Goal: Communication & Community: Answer question/provide support

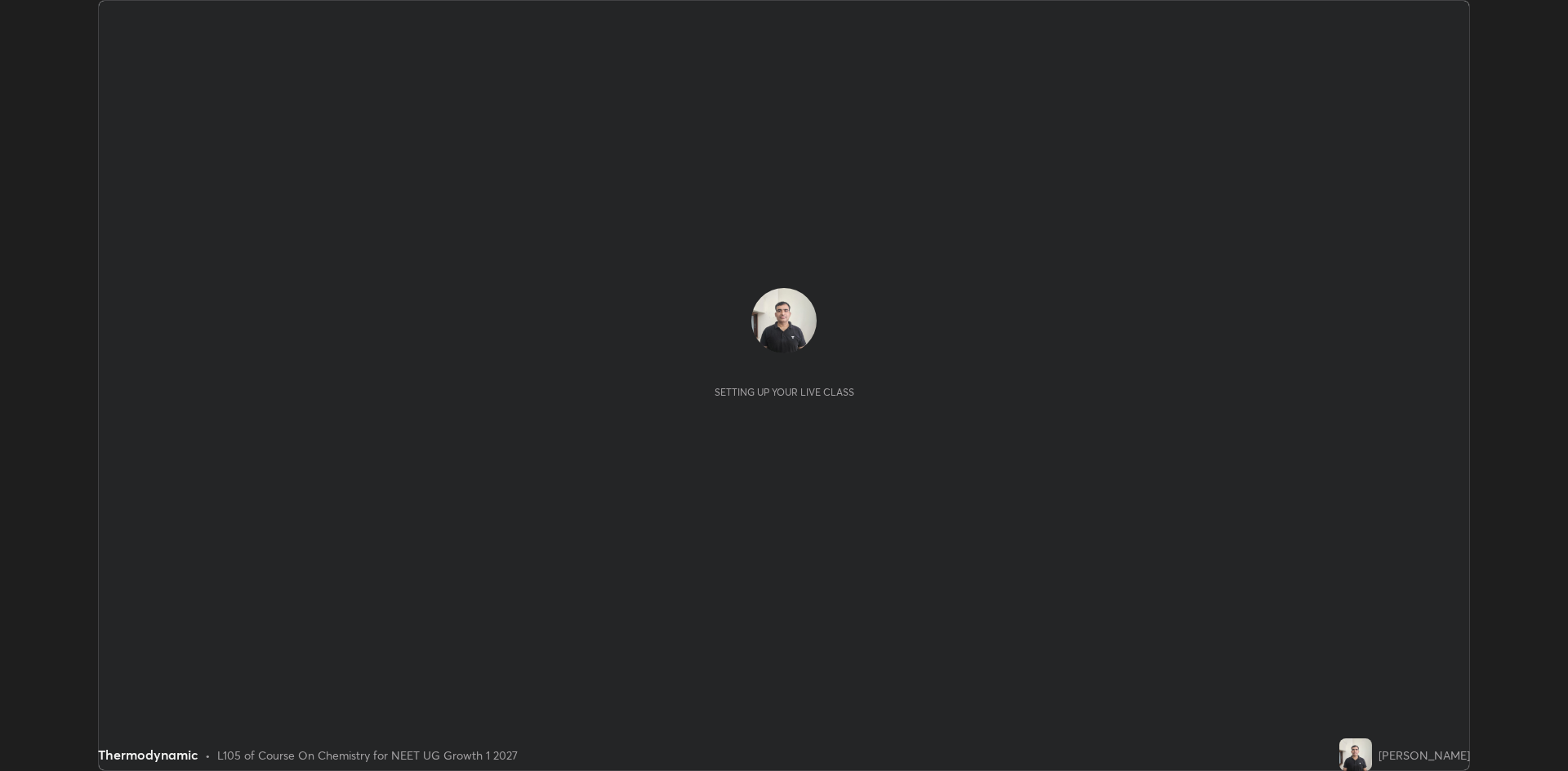
scroll to position [771, 1567]
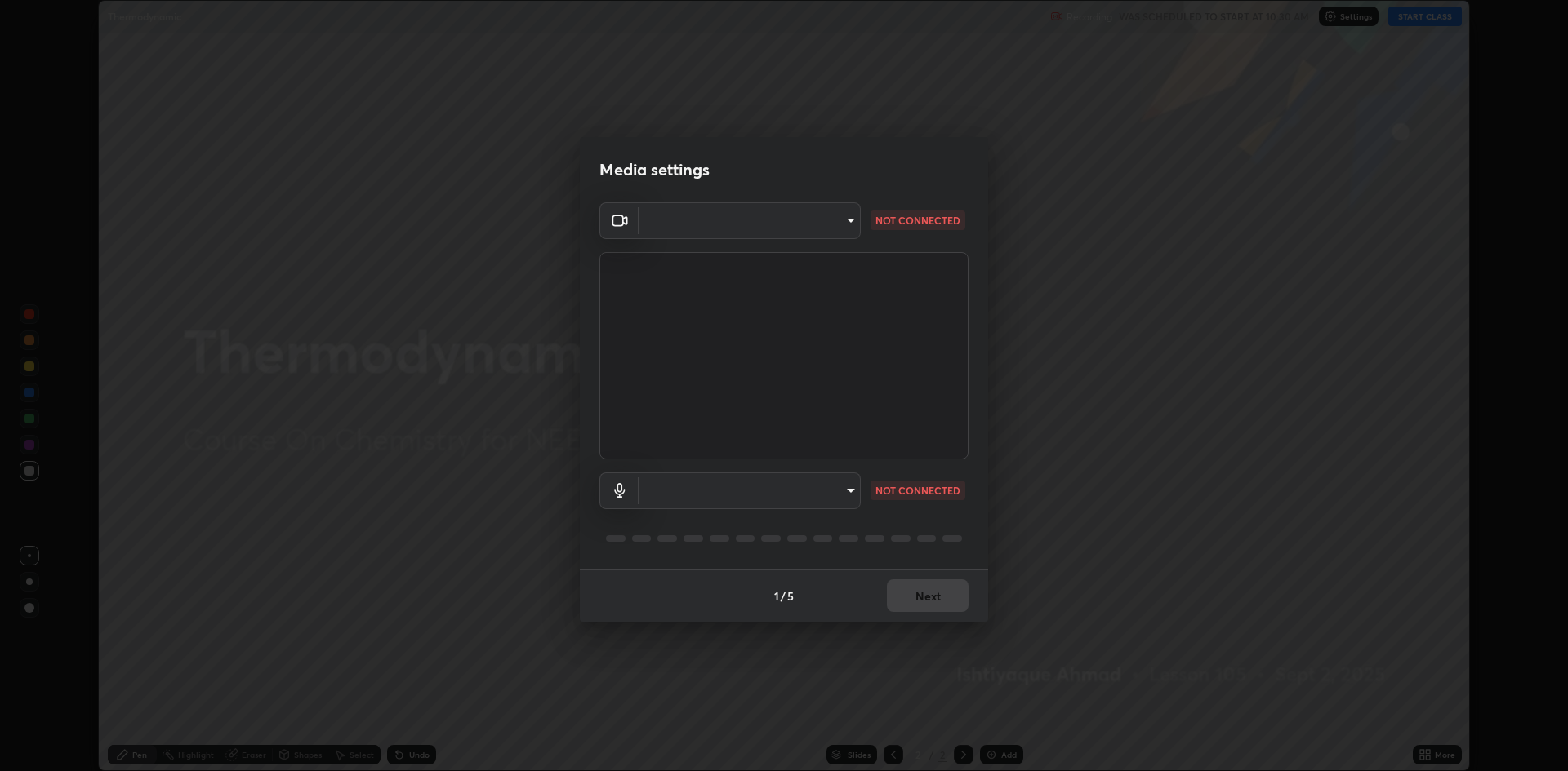
type input "19f5a41891380e342cc2e20ee29c049fd30f447990ccba3fed2dd813324d2085"
click at [911, 688] on div "Media settings OBS Virtual Camera 19f5a41891380e342cc2e20ee29c049fd30f447990ccb…" at bounding box center [784, 385] width 1568 height 771
click at [1047, 557] on div "Media settings OBS Virtual Camera 19f5a41891380e342cc2e20ee29c049fd30f447990ccb…" at bounding box center [784, 385] width 1568 height 771
click at [1045, 561] on div "Media settings OBS Virtual Camera 19f5a41891380e342cc2e20ee29c049fd30f447990ccb…" at bounding box center [784, 385] width 1568 height 771
click at [1045, 562] on div "Media settings OBS Virtual Camera 19f5a41891380e342cc2e20ee29c049fd30f447990ccb…" at bounding box center [784, 385] width 1568 height 771
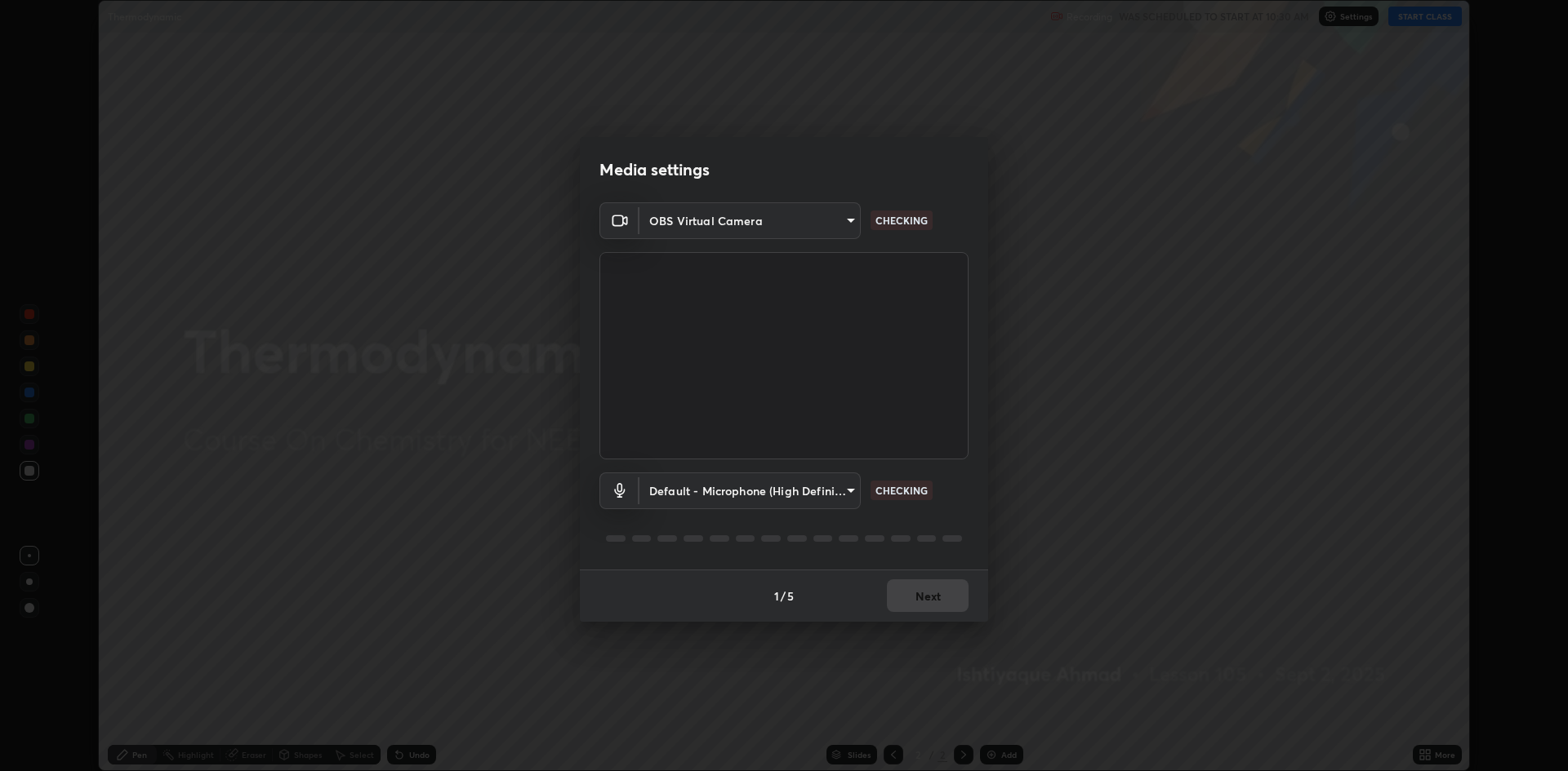
click at [846, 491] on body "Erase all Thermodynamic Recording WAS SCHEDULED TO START AT 10:30 AM Settings S…" at bounding box center [784, 385] width 1568 height 771
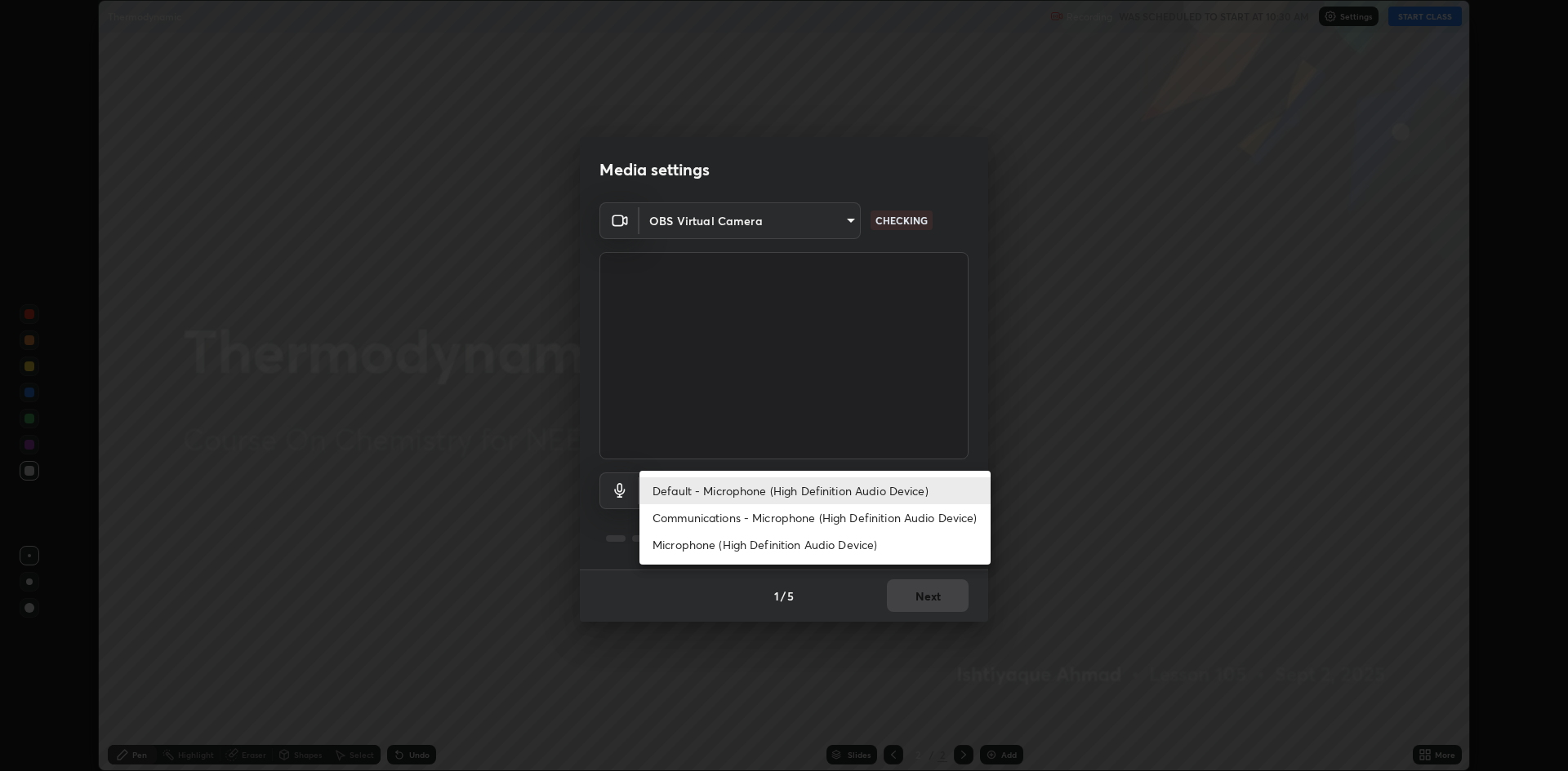
click at [805, 510] on li "Communications - Microphone (High Definition Audio Device)" at bounding box center [814, 518] width 351 height 27
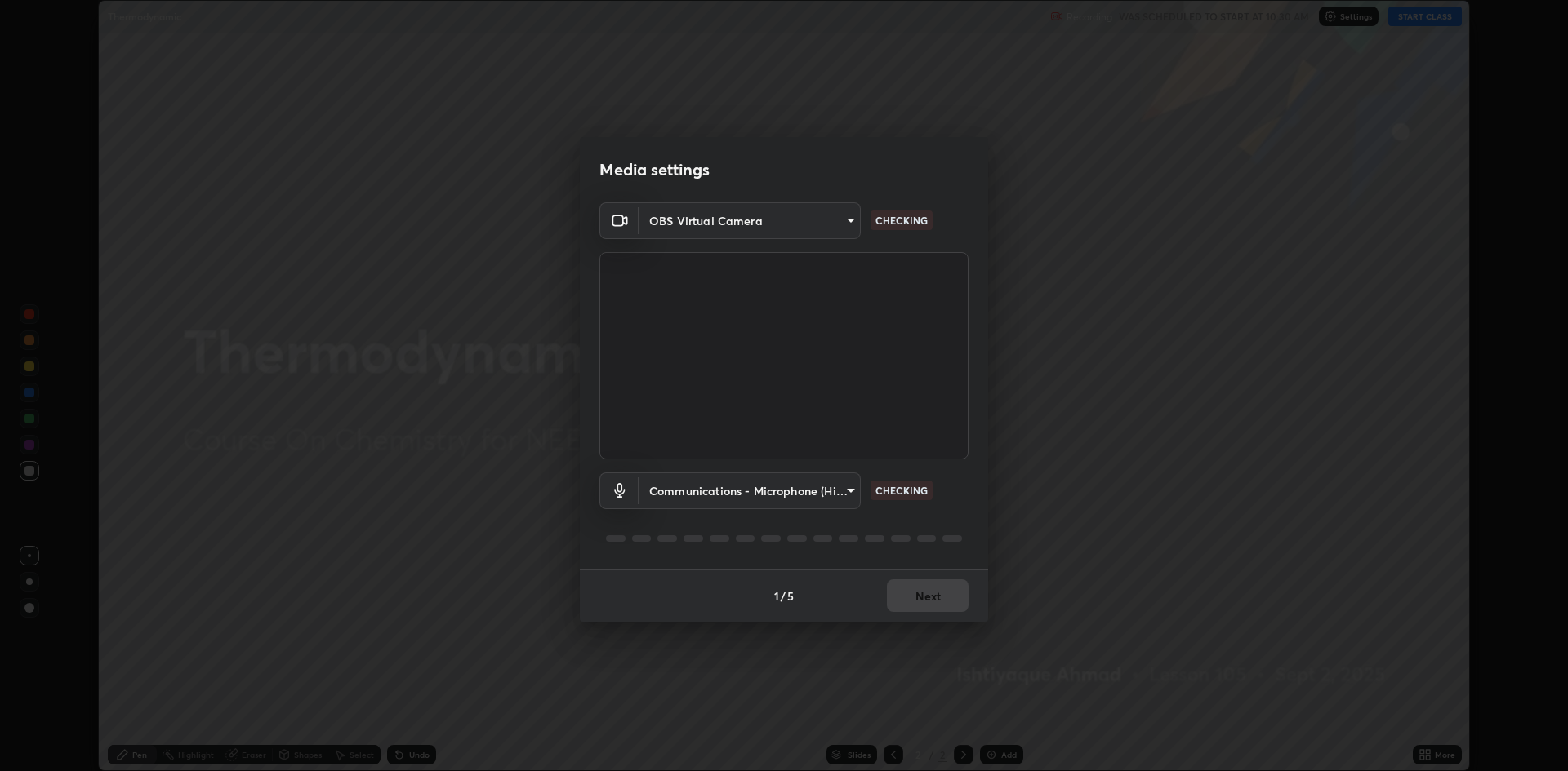
click at [849, 497] on body "Erase all Thermodynamic Recording WAS SCHEDULED TO START AT 10:30 AM Settings S…" at bounding box center [784, 385] width 1568 height 771
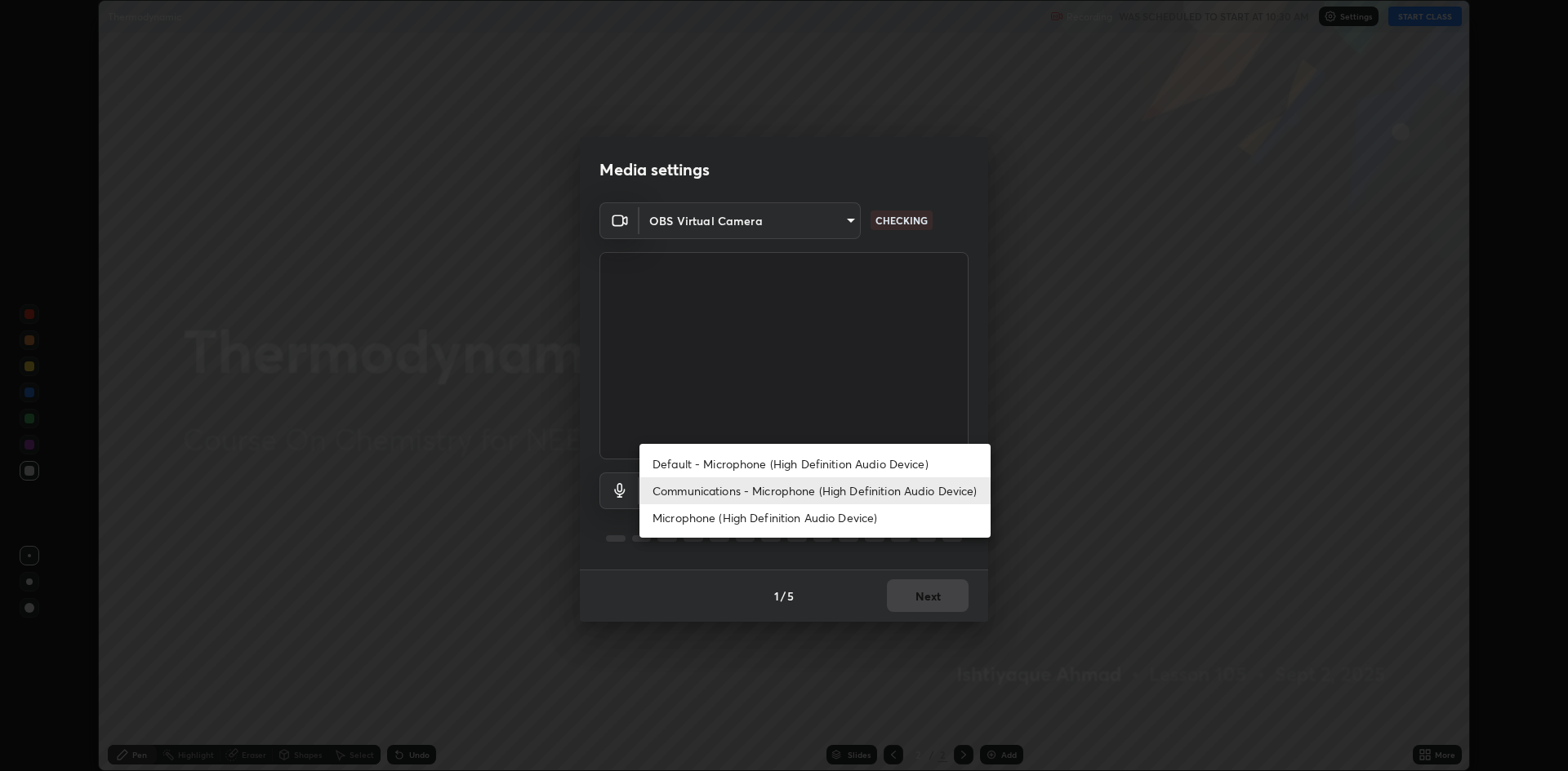
click at [816, 519] on li "Microphone (High Definition Audio Device)" at bounding box center [814, 518] width 351 height 27
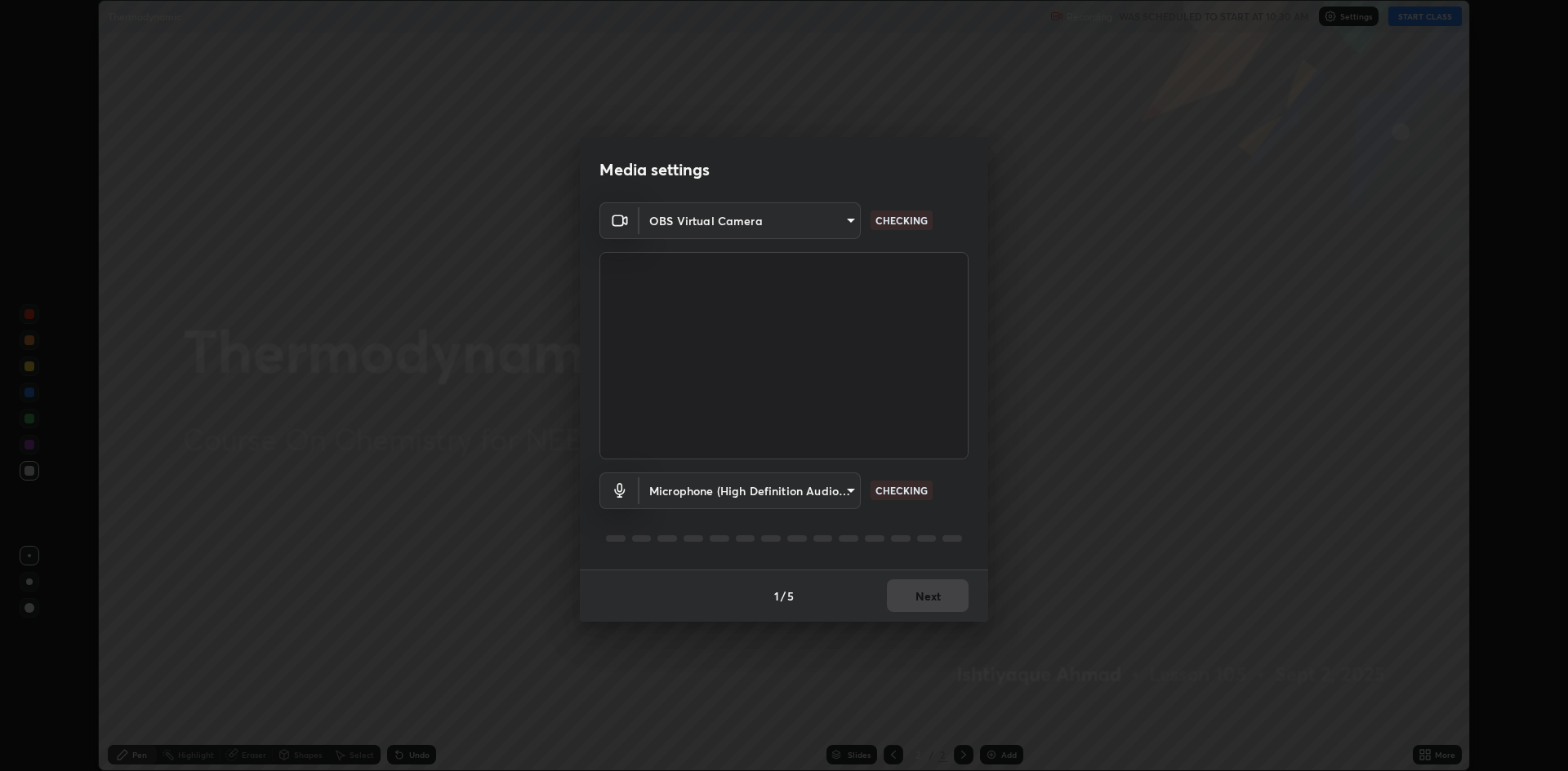
click at [845, 495] on body "Erase all Thermodynamic Recording WAS SCHEDULED TO START AT 10:30 AM Settings S…" at bounding box center [784, 385] width 1568 height 771
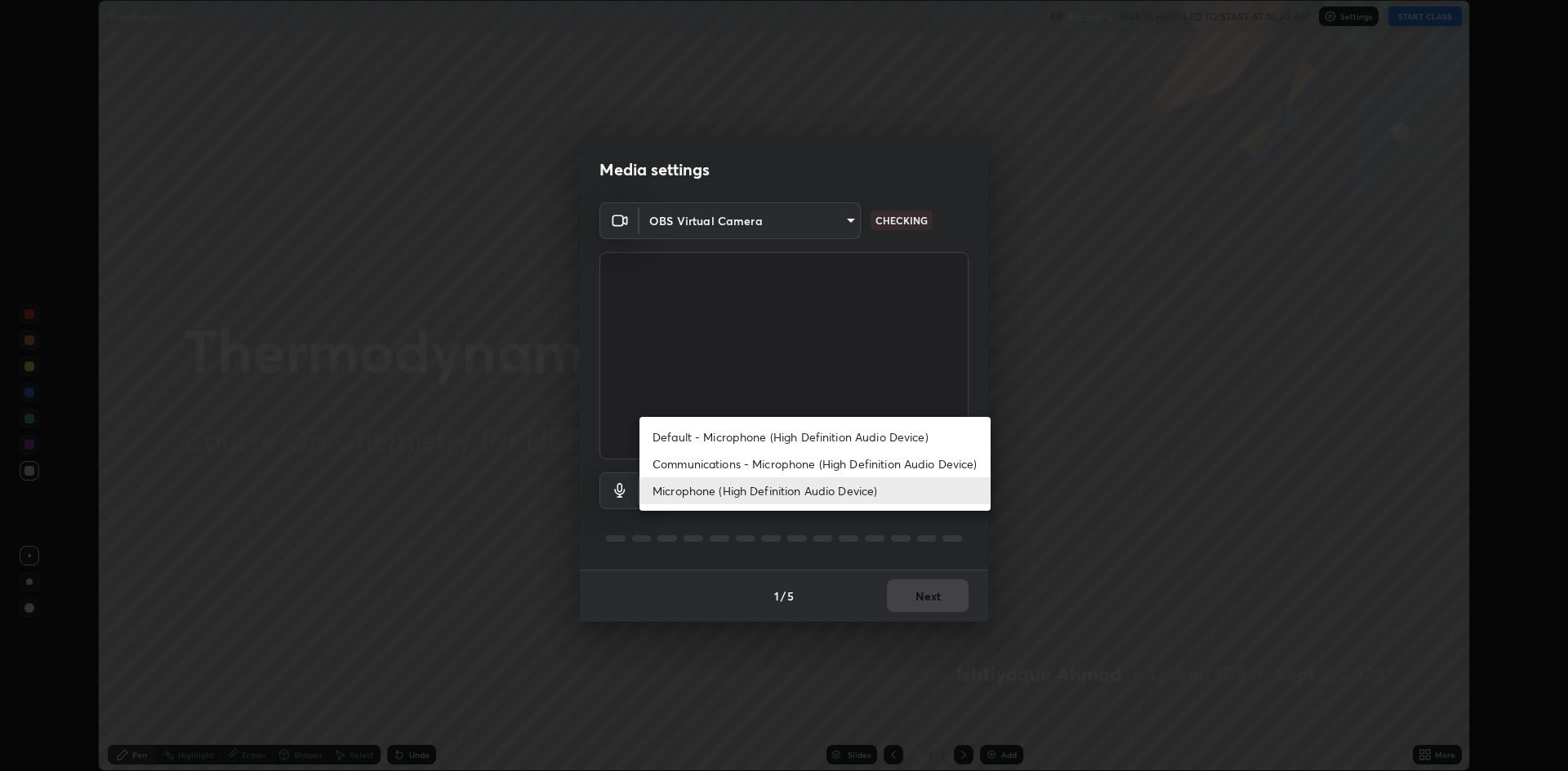
click at [814, 440] on li "Default - Microphone (High Definition Audio Device)" at bounding box center [814, 437] width 351 height 27
type input "default"
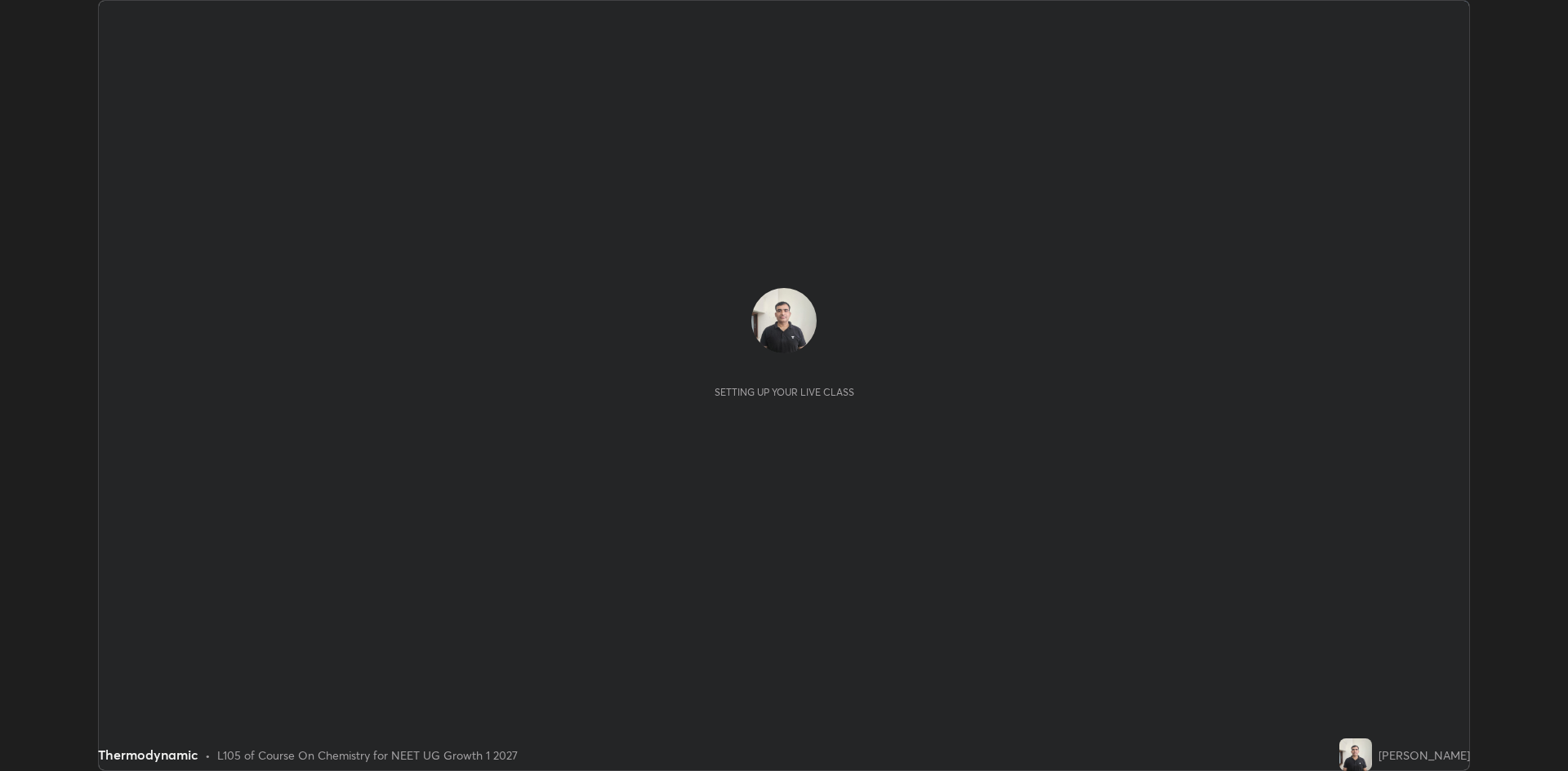
scroll to position [771, 1568]
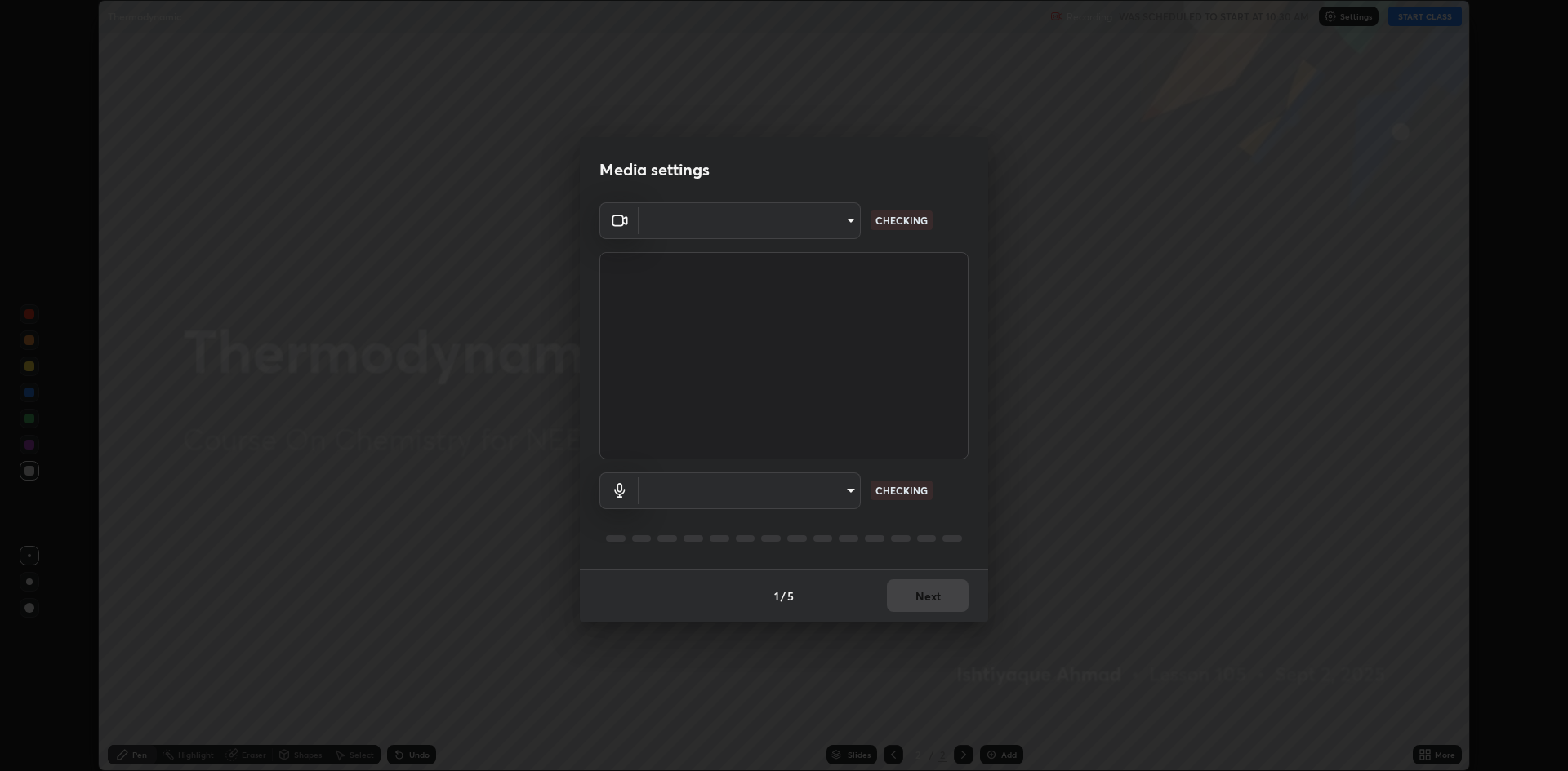
type input "19f5a41891380e342cc2e20ee29c049fd30f447990ccba3fed2dd813324d2085"
type input "default"
click at [777, 503] on body "Erase all Thermodynamic Recording WAS SCHEDULED TO START AT 10:30 AM Settings S…" at bounding box center [784, 385] width 1568 height 771
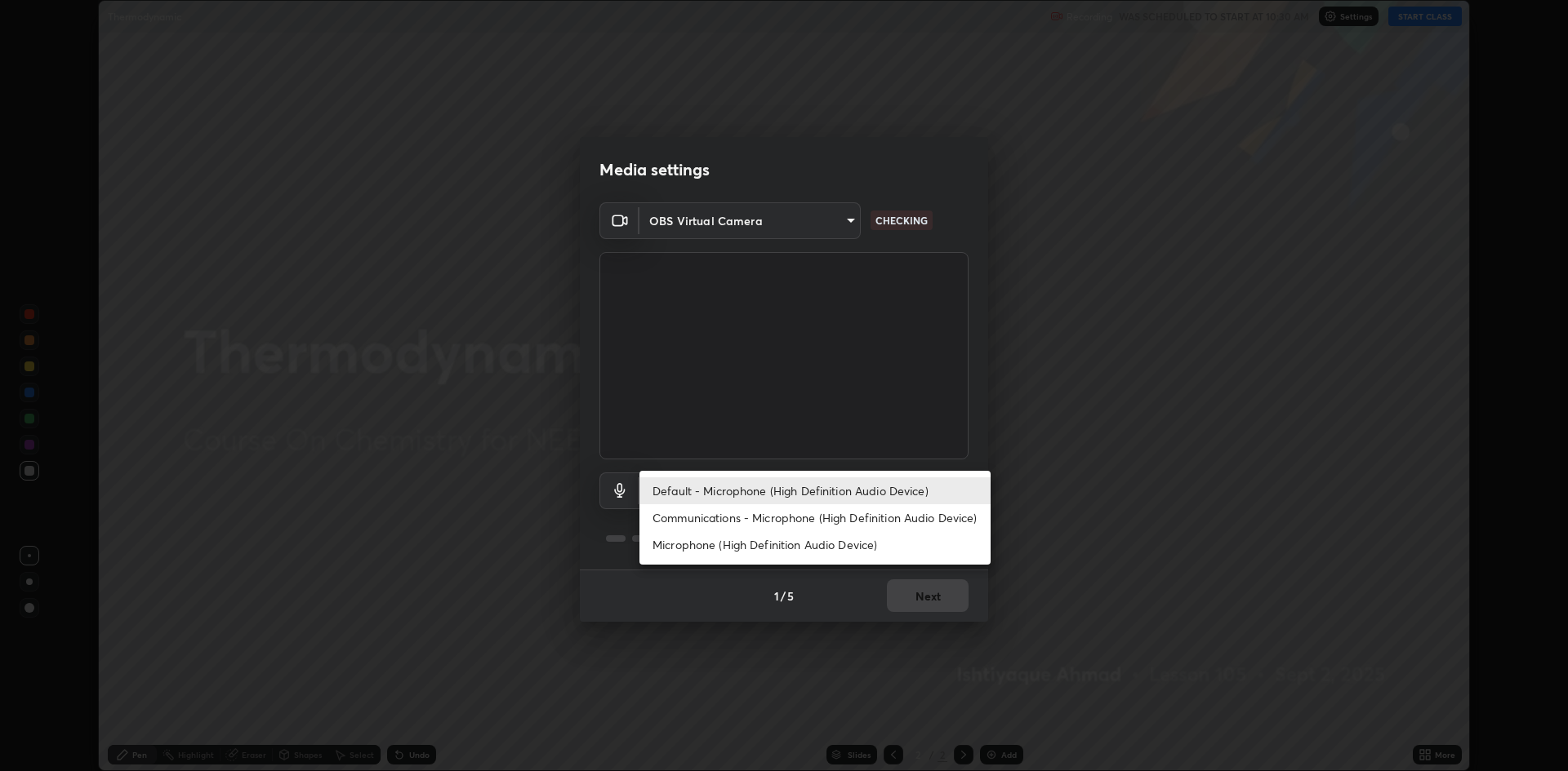
click at [789, 496] on li "Default - Microphone (High Definition Audio Device)" at bounding box center [814, 491] width 351 height 27
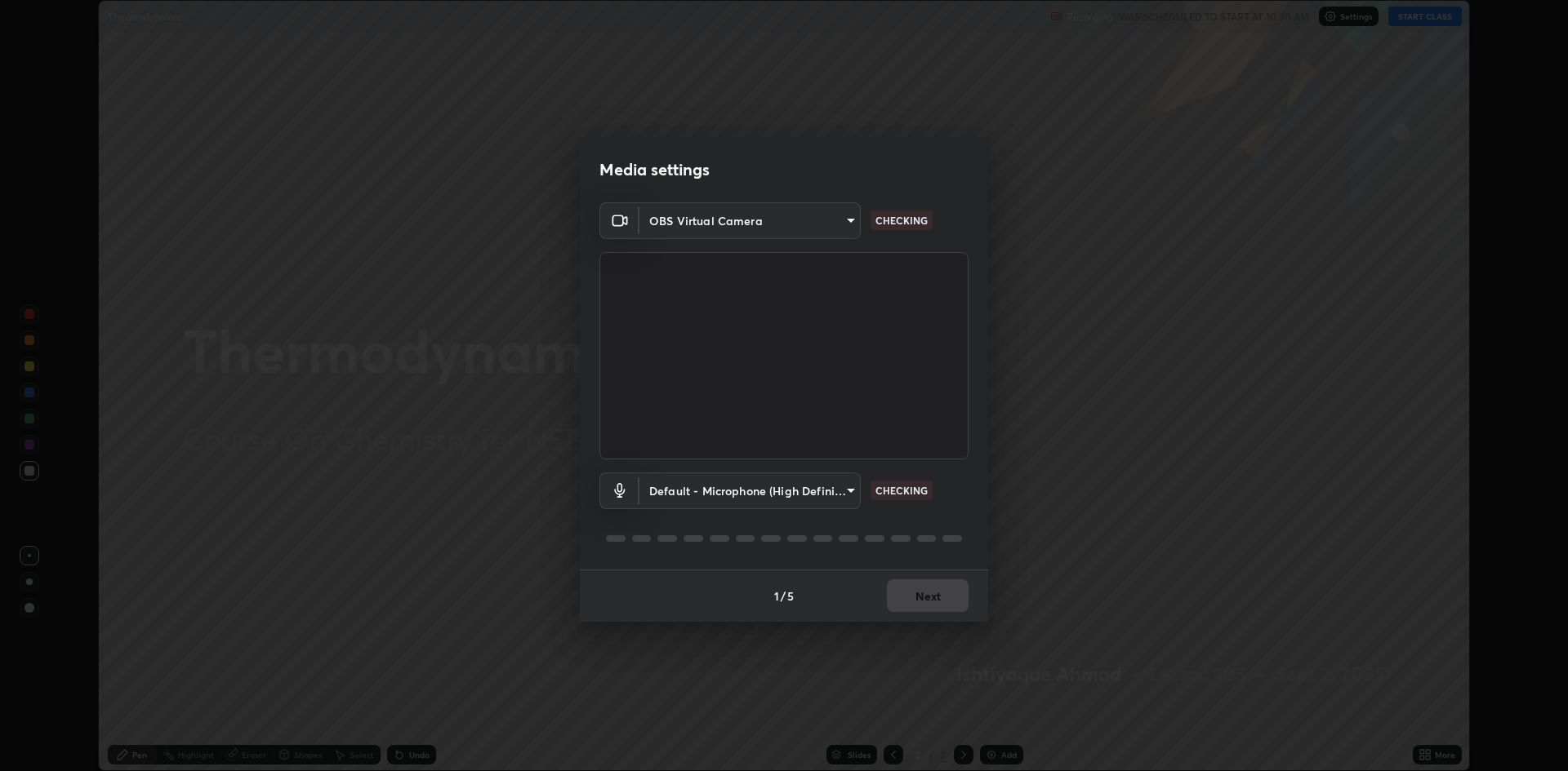
click at [799, 503] on body "Erase all Thermodynamic Recording WAS SCHEDULED TO START AT 10:30 AM Settings S…" at bounding box center [784, 385] width 1568 height 771
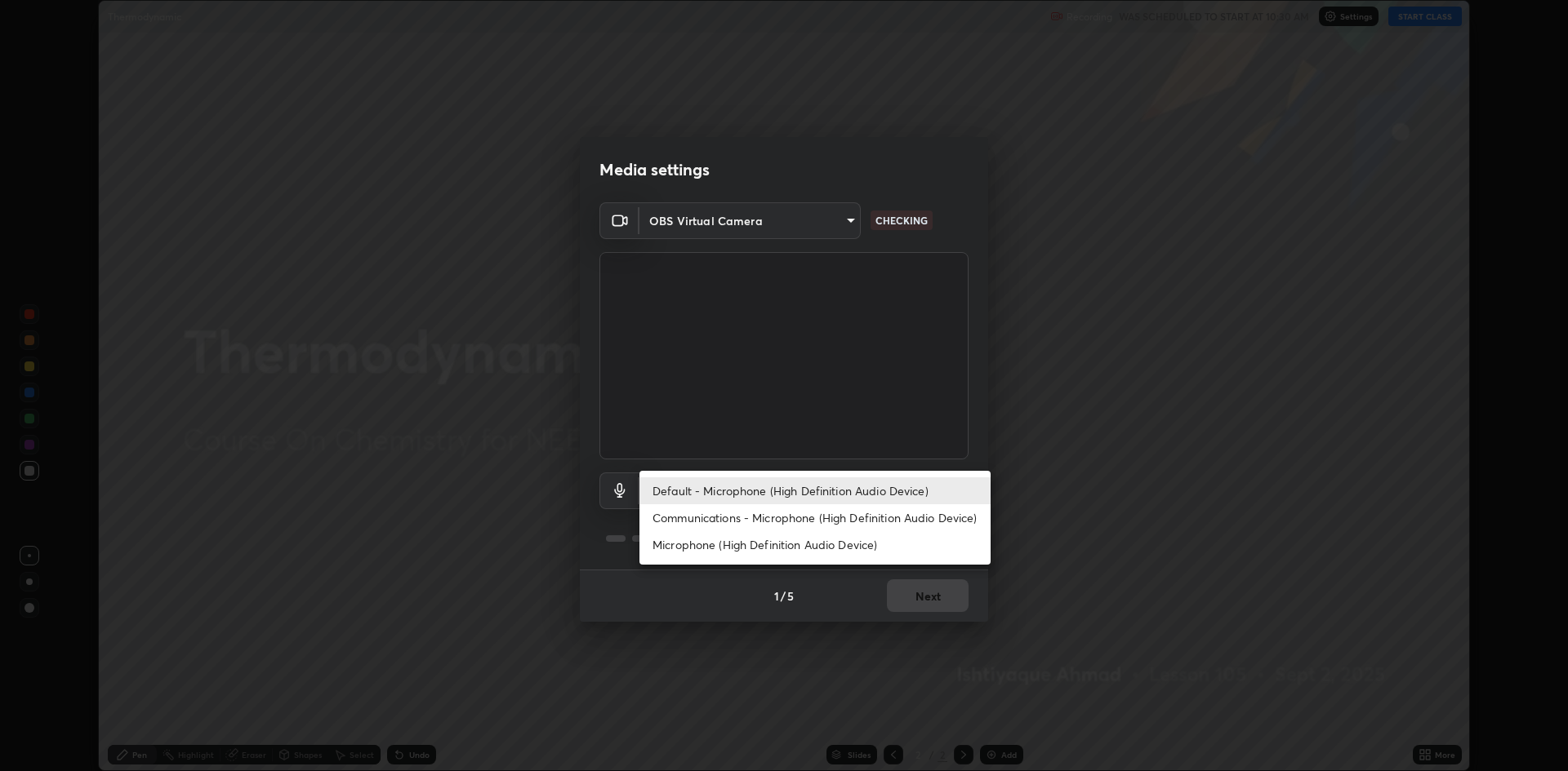
click at [790, 493] on li "Default - Microphone (High Definition Audio Device)" at bounding box center [814, 491] width 351 height 27
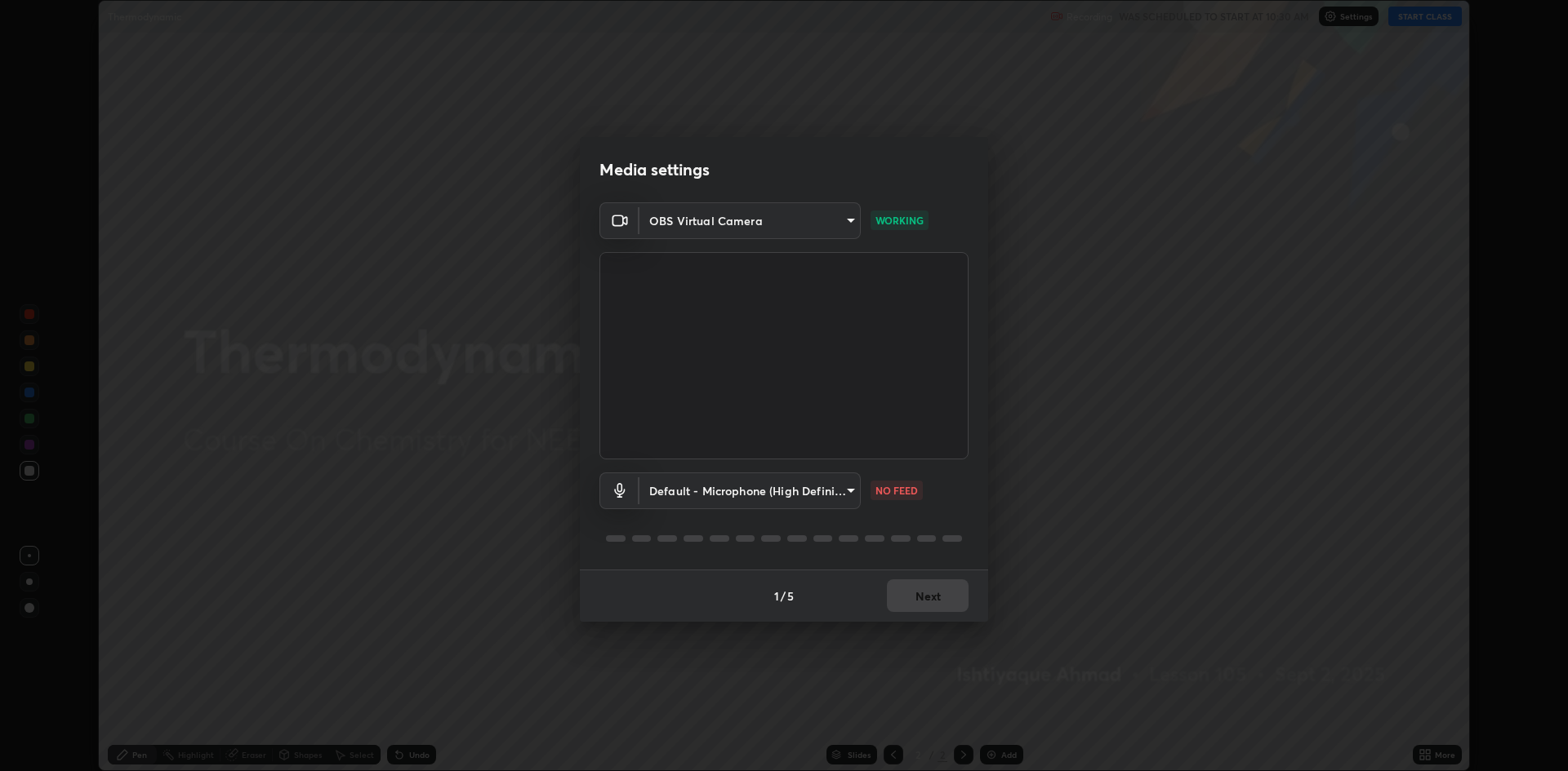
click at [805, 488] on body "Erase all Thermodynamic Recording WAS SCHEDULED TO START AT 10:30 AM Settings S…" at bounding box center [784, 385] width 1568 height 771
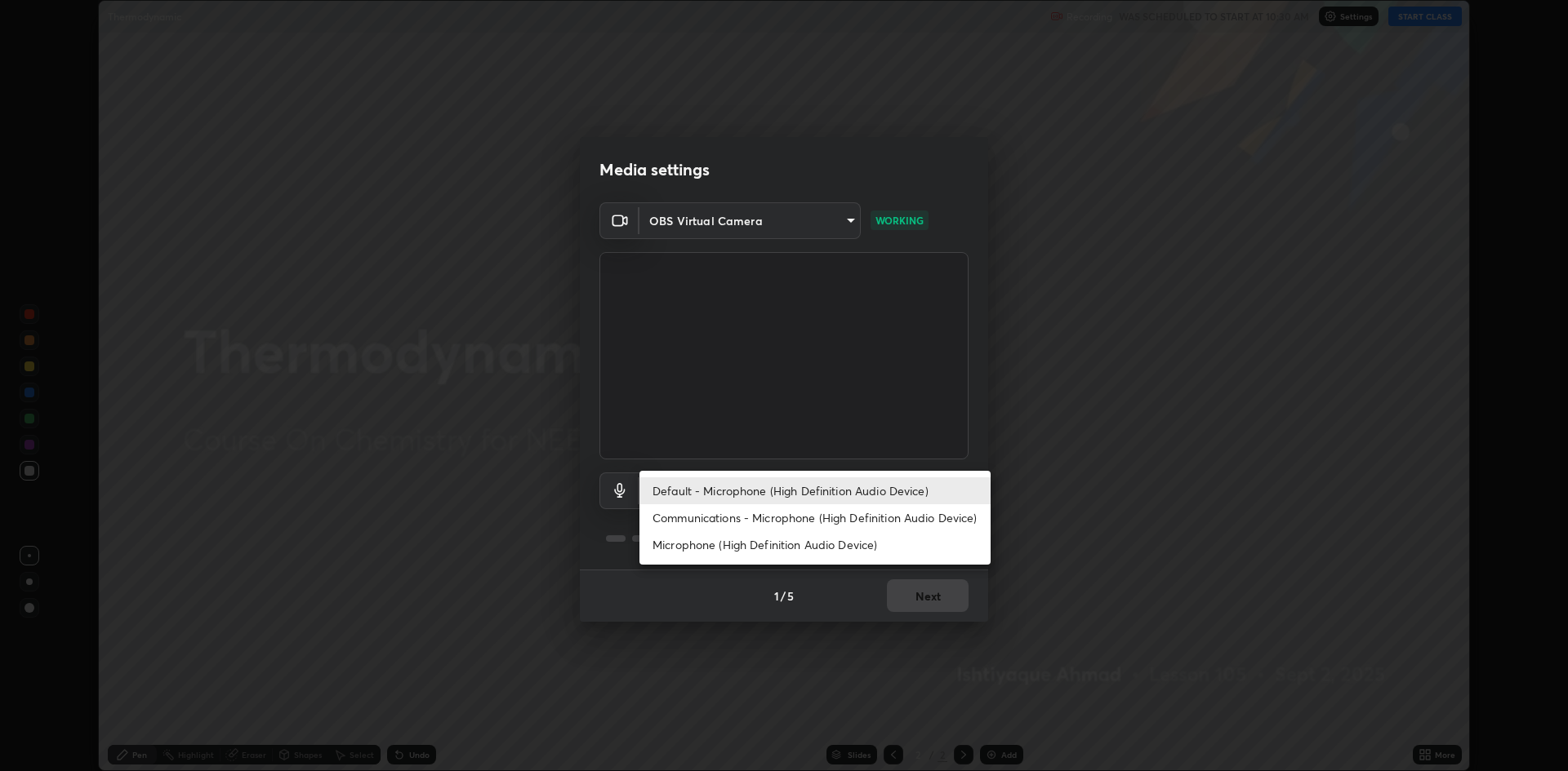
click at [790, 492] on li "Default - Microphone (High Definition Audio Device)" at bounding box center [814, 491] width 351 height 27
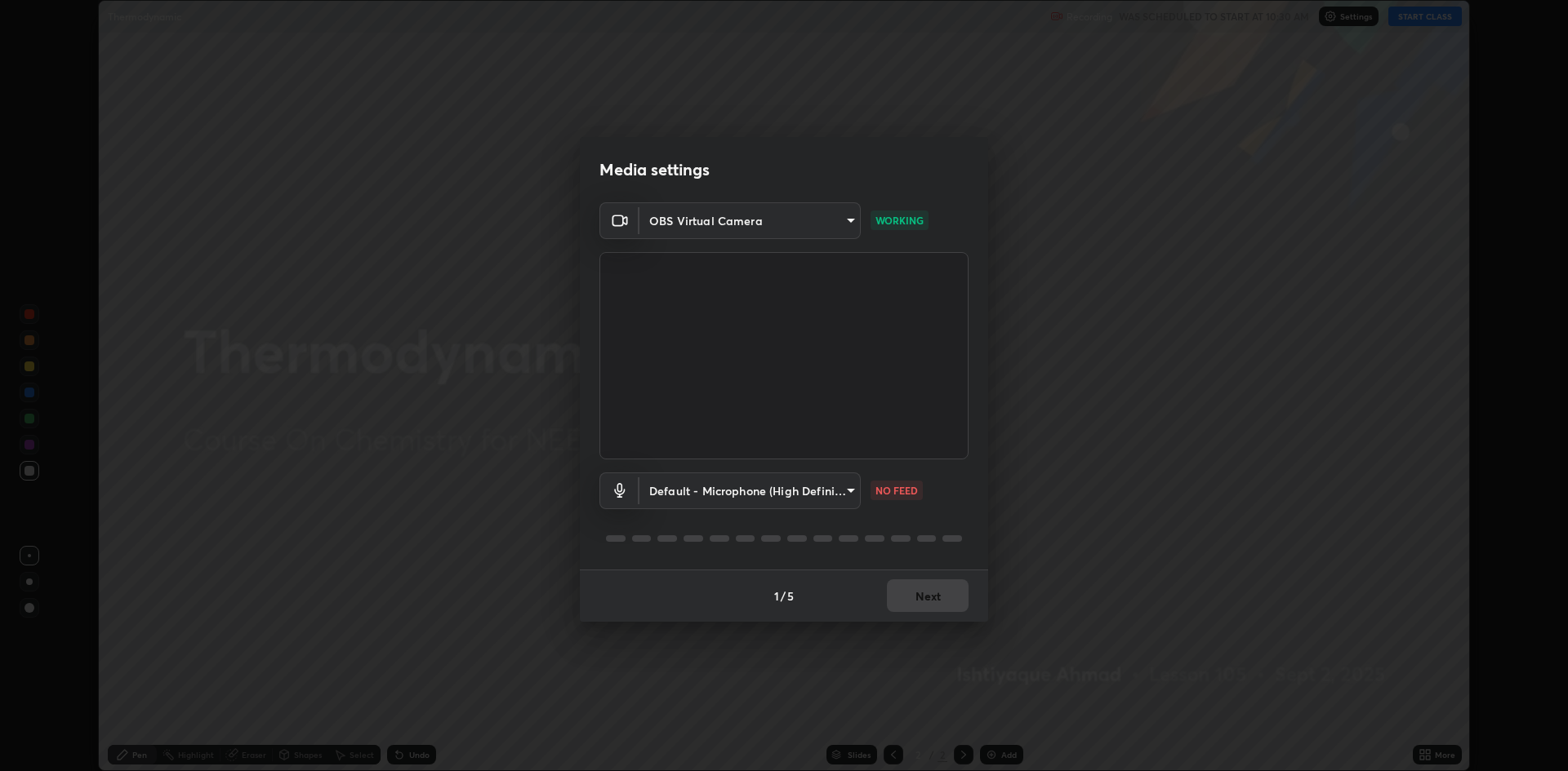
click at [728, 485] on body "Erase all Thermodynamic Recording WAS SCHEDULED TO START AT 10:30 AM Settings S…" at bounding box center [784, 385] width 1568 height 771
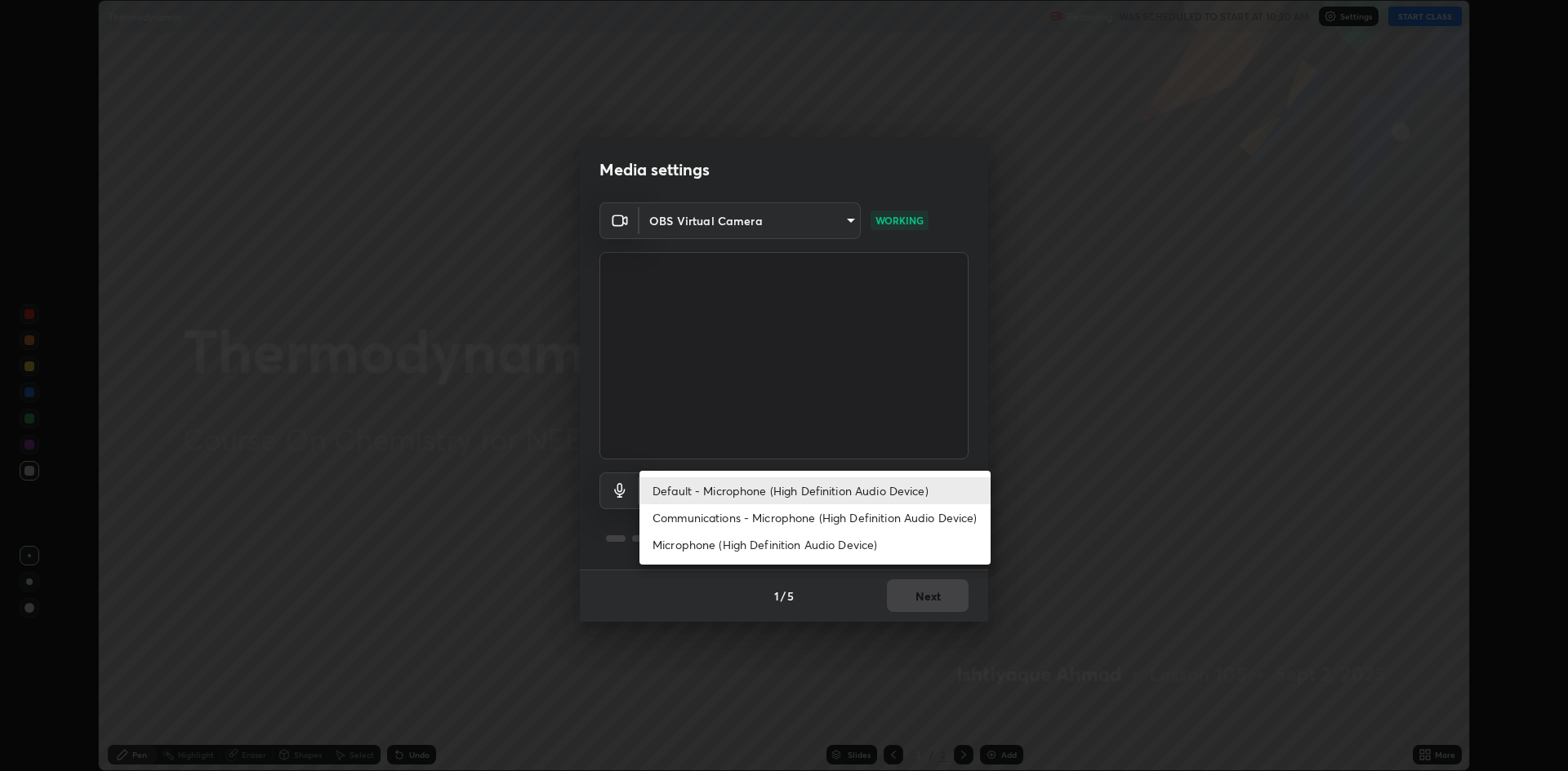
click at [707, 488] on li "Default - Microphone (High Definition Audio Device)" at bounding box center [814, 491] width 351 height 27
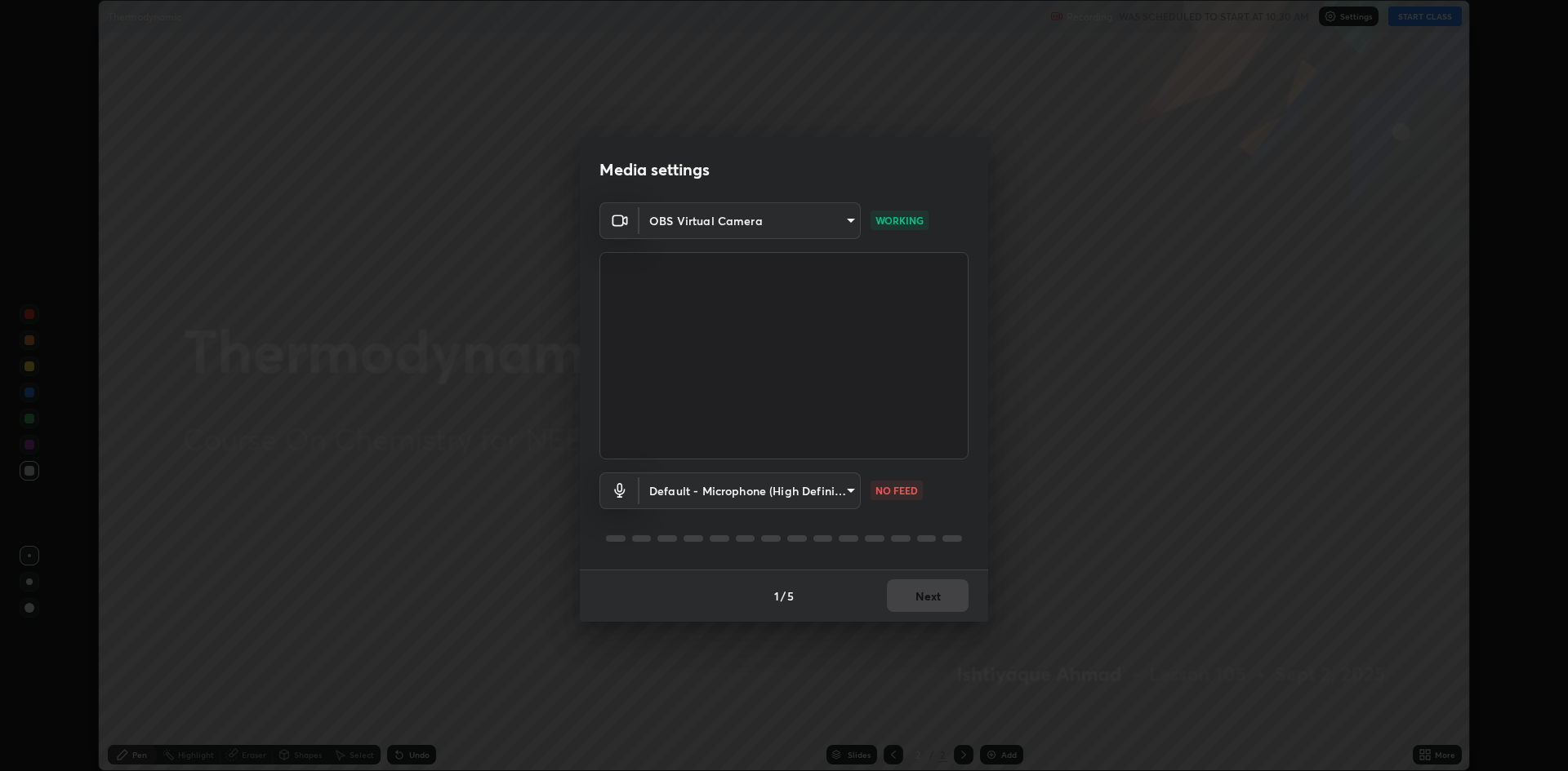
click at [710, 490] on body "Erase all Thermodynamic Recording WAS SCHEDULED TO START AT 10:30 AM Settings S…" at bounding box center [784, 385] width 1568 height 771
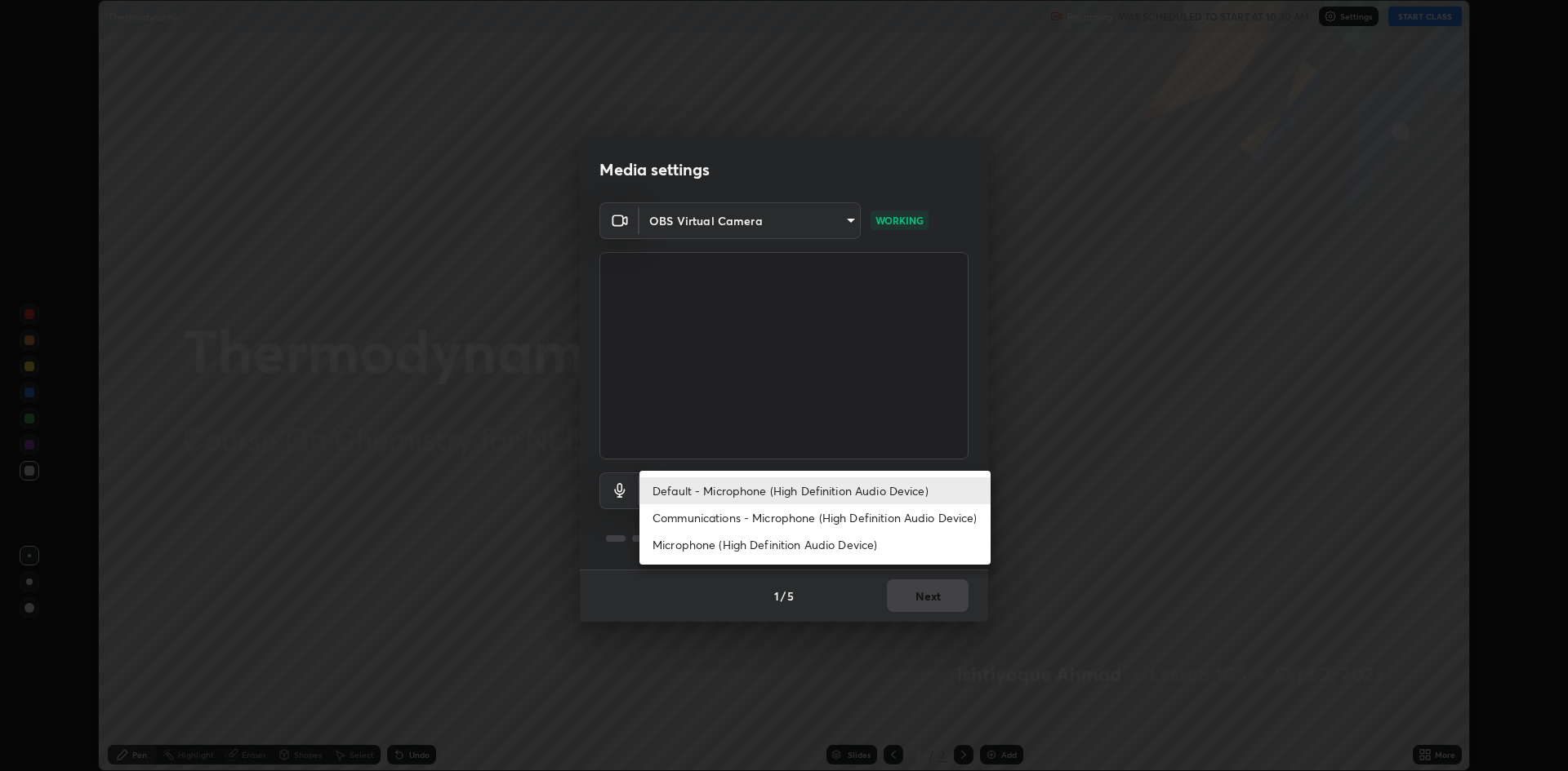
click at [705, 494] on li "Default - Microphone (High Definition Audio Device)" at bounding box center [814, 491] width 351 height 27
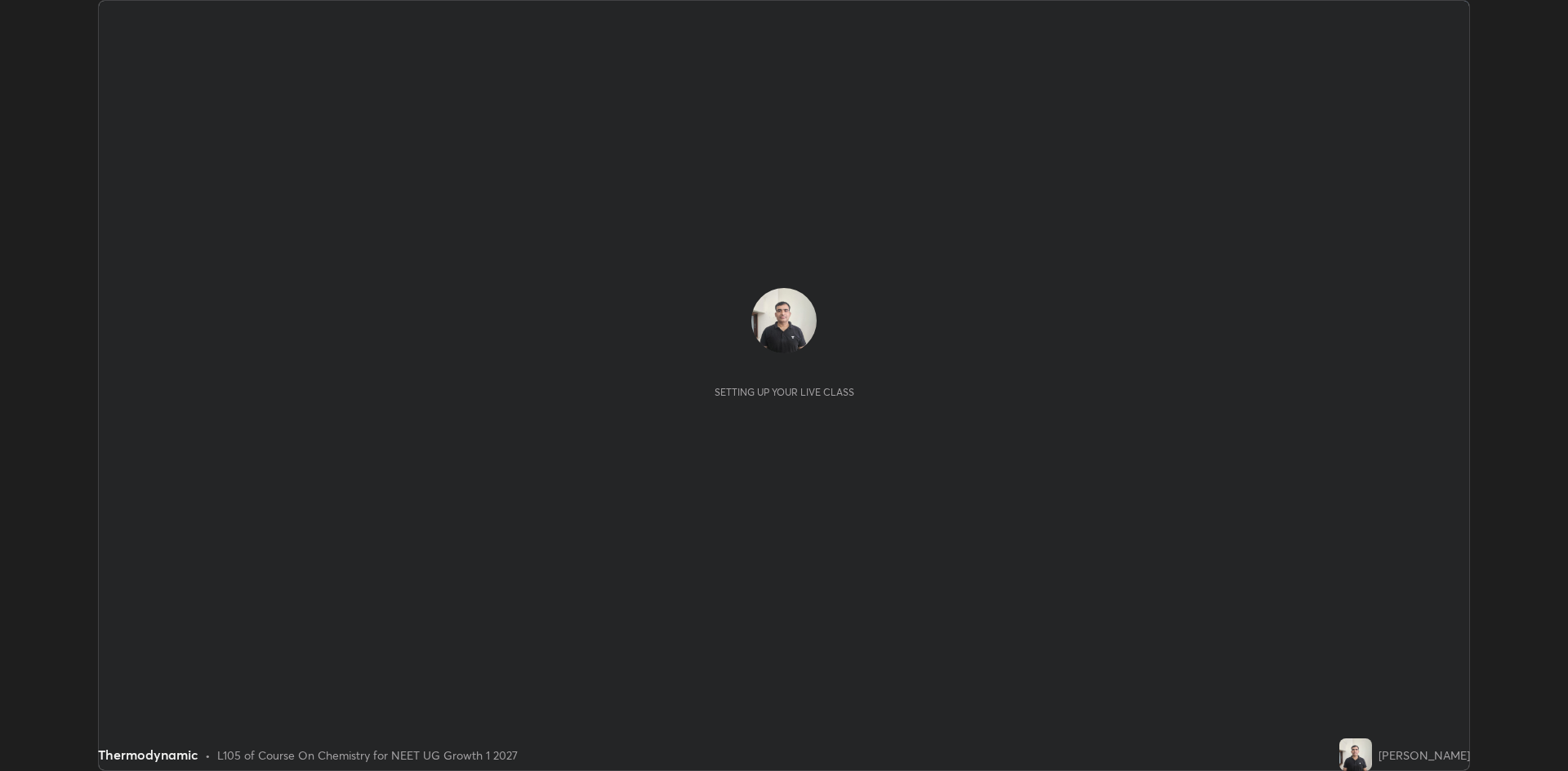
scroll to position [771, 1568]
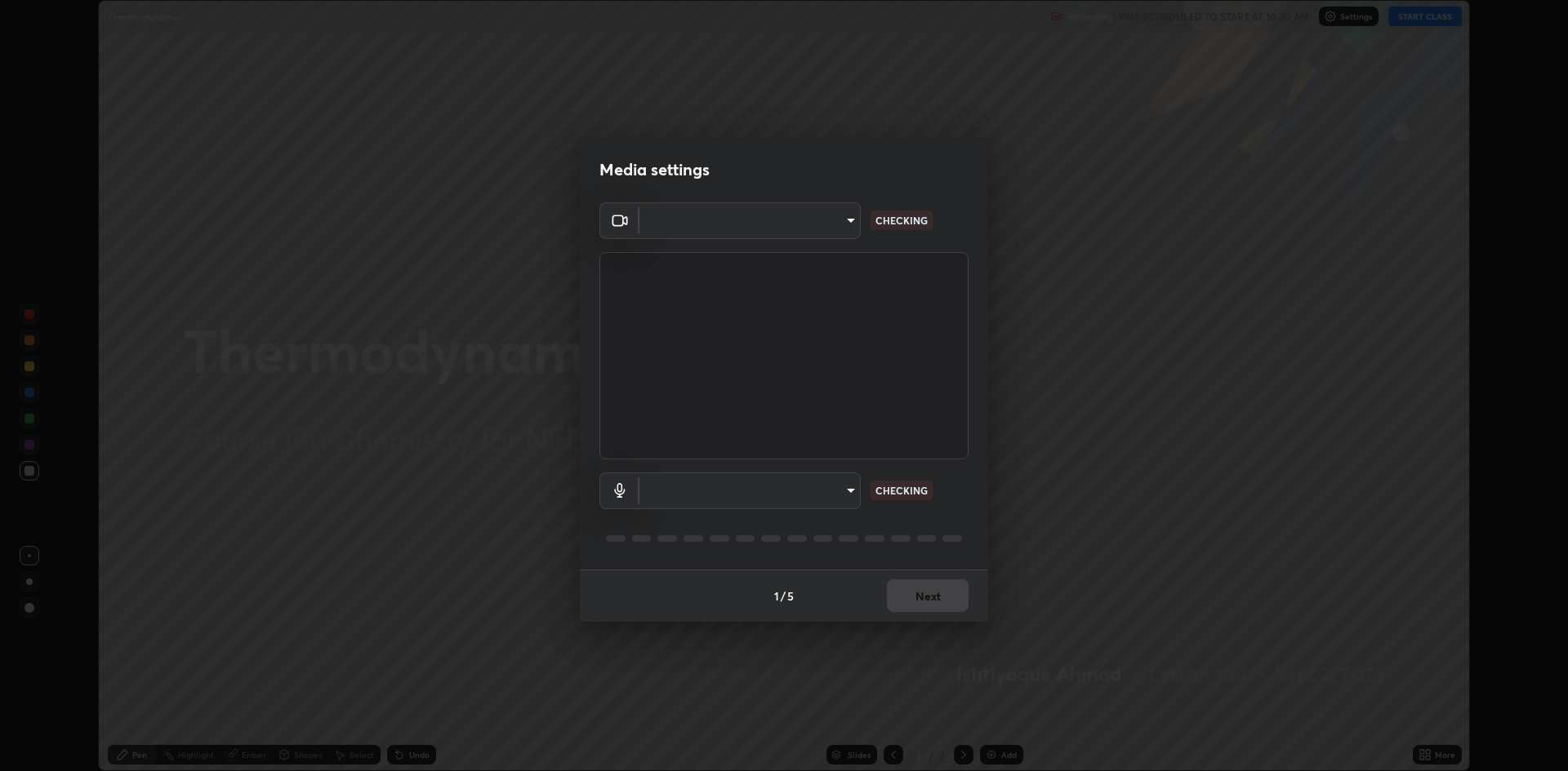
type input "19f5a41891380e342cc2e20ee29c049fd30f447990ccba3fed2dd813324d2085"
click at [741, 488] on body "Erase all Thermodynamic Recording WAS SCHEDULED TO START AT 10:30 AM Settings S…" at bounding box center [784, 385] width 1568 height 771
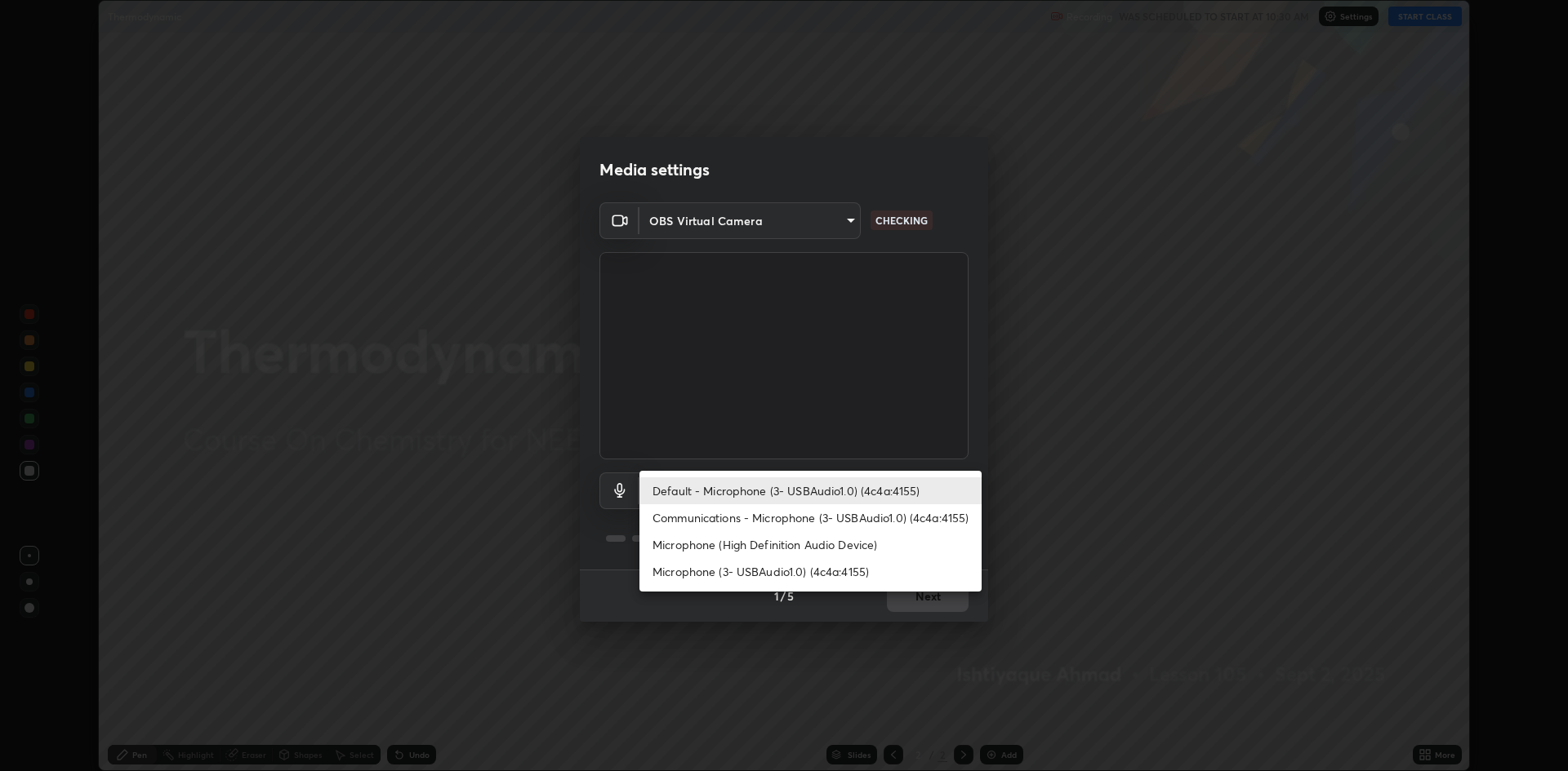
click at [748, 520] on li "Communications - Microphone (3- USBAudio1.0) (4c4a:4155)" at bounding box center [810, 518] width 342 height 27
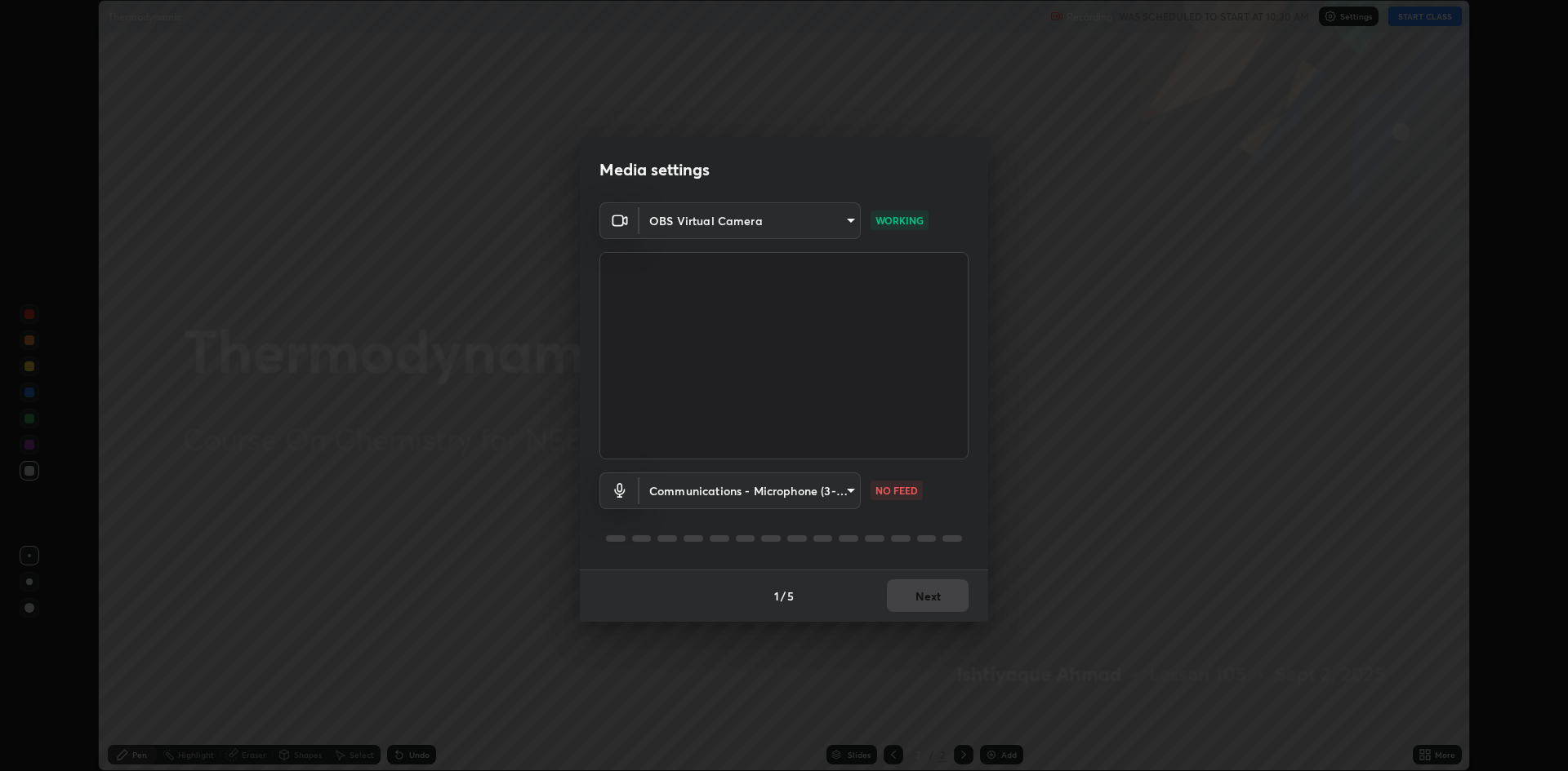
click at [716, 499] on body "Erase all Thermodynamic Recording WAS SCHEDULED TO START AT 10:30 AM Settings S…" at bounding box center [784, 385] width 1568 height 771
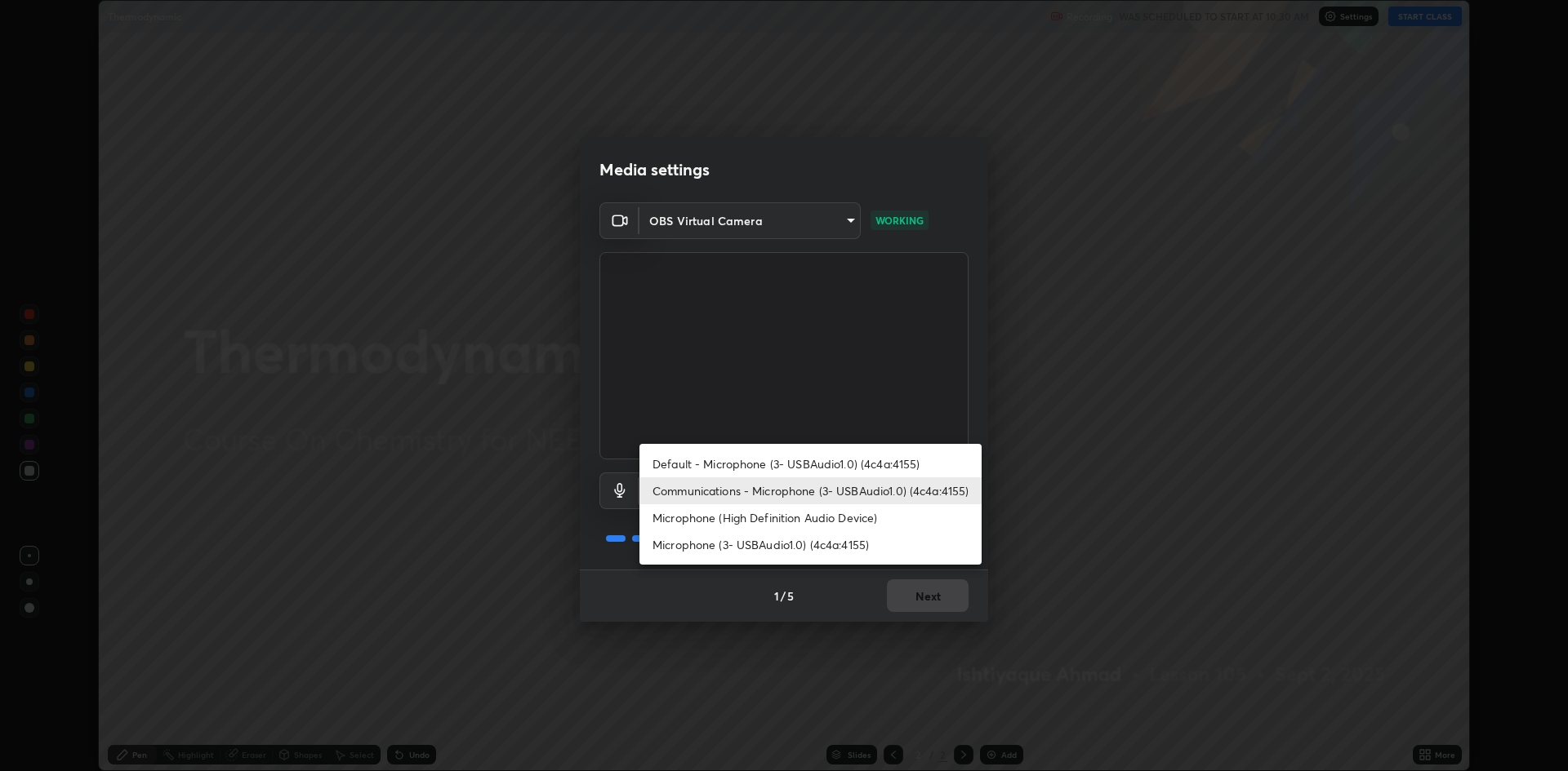
click at [723, 548] on li "Microphone (3- USBAudio1.0) (4c4a:4155)" at bounding box center [810, 545] width 342 height 27
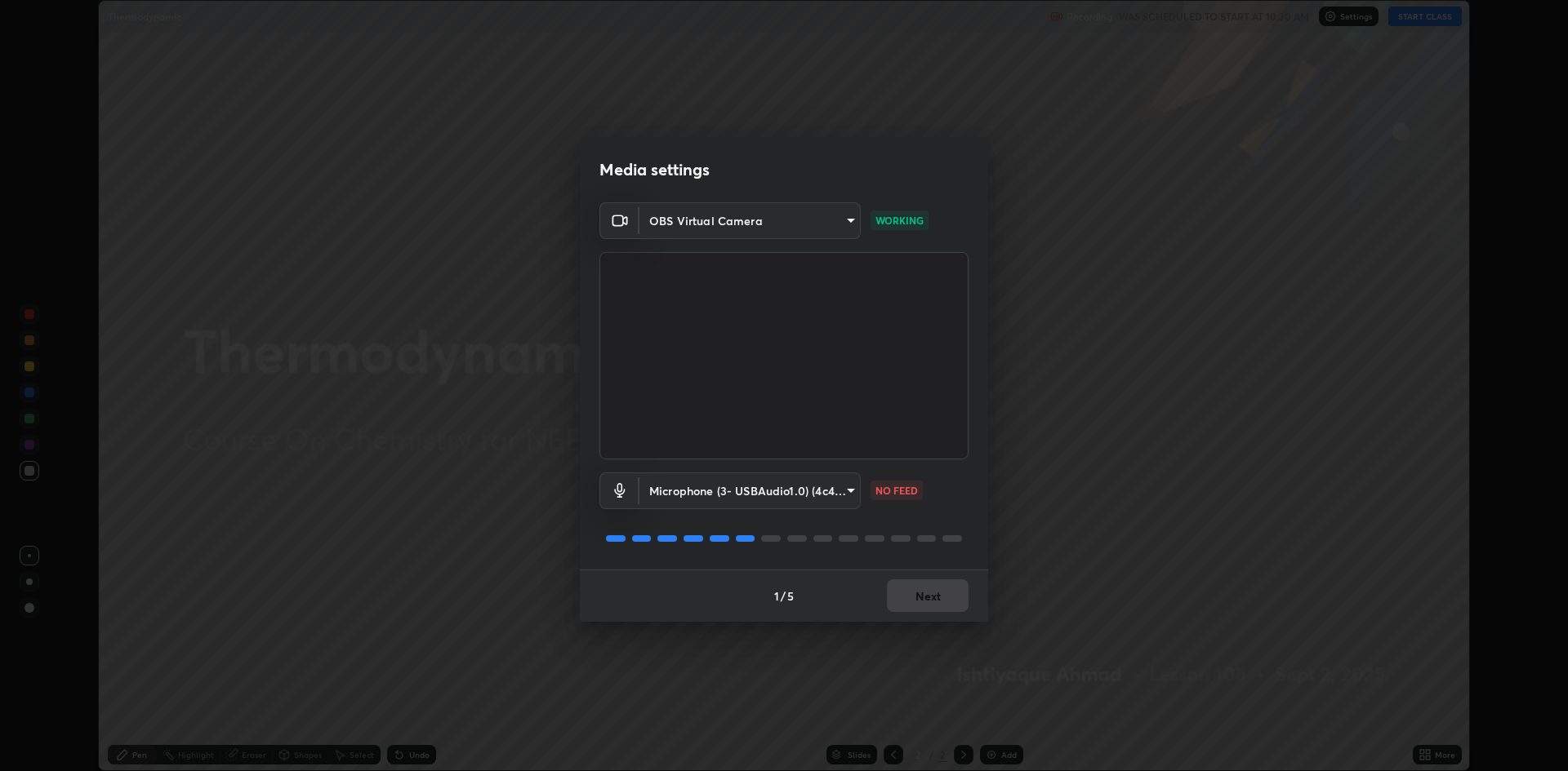
type input "5fecd447452baf74af4217e416d296194da7a2d64bc83f18390117129e3eb0fe"
click at [928, 593] on button "Next" at bounding box center [928, 595] width 81 height 33
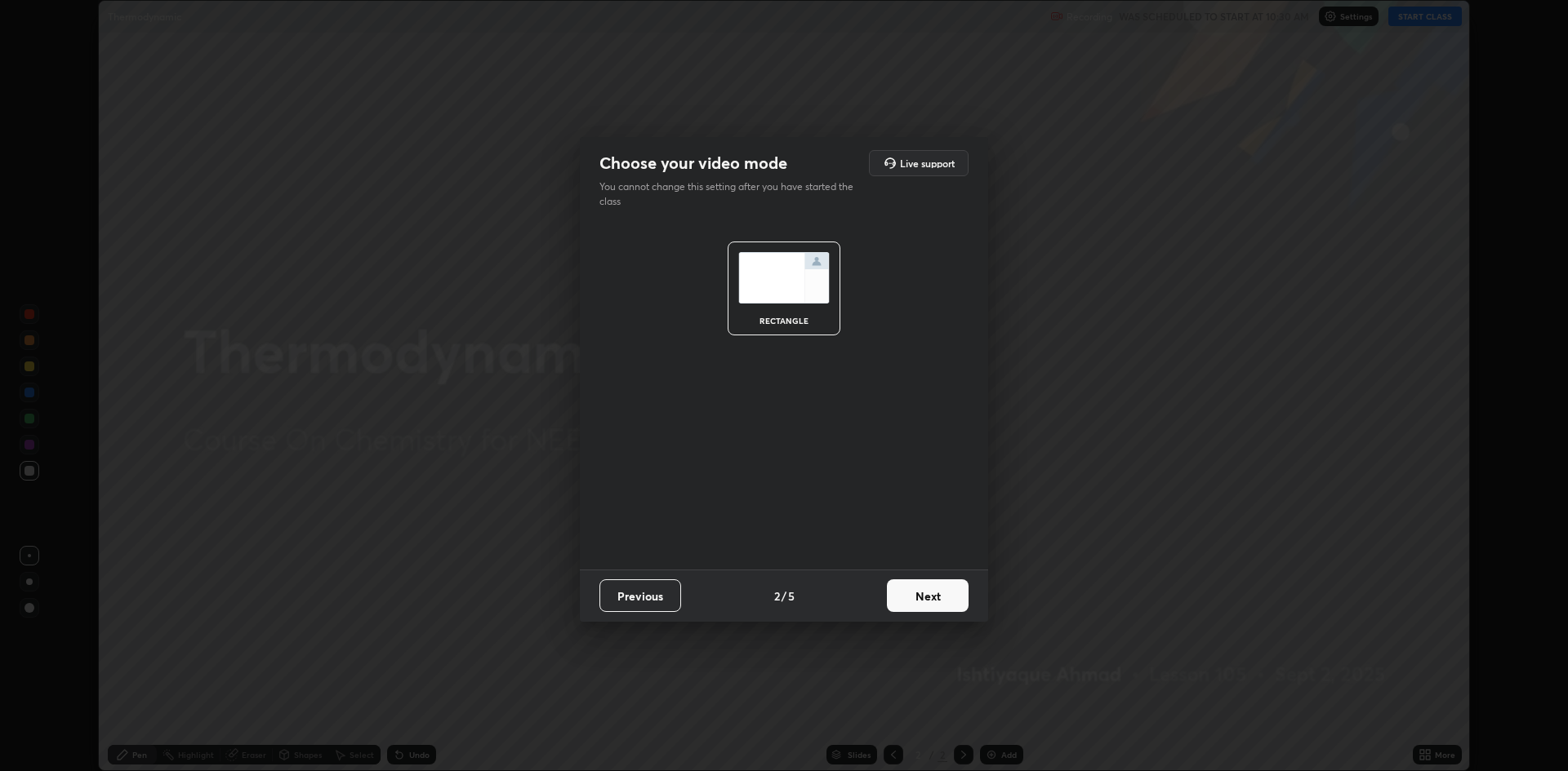
click at [921, 600] on button "Next" at bounding box center [928, 595] width 81 height 33
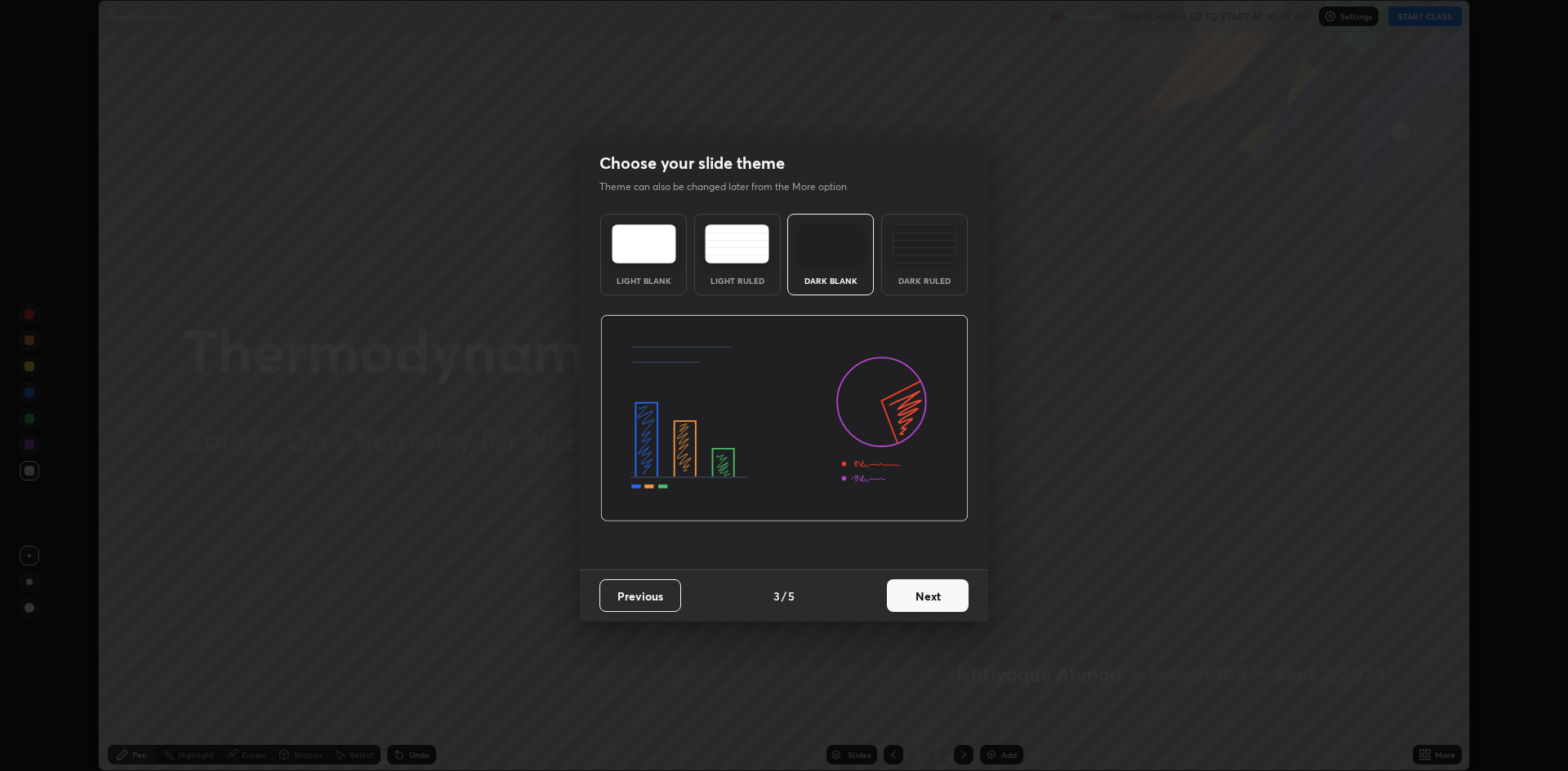
click at [933, 604] on button "Next" at bounding box center [928, 595] width 81 height 33
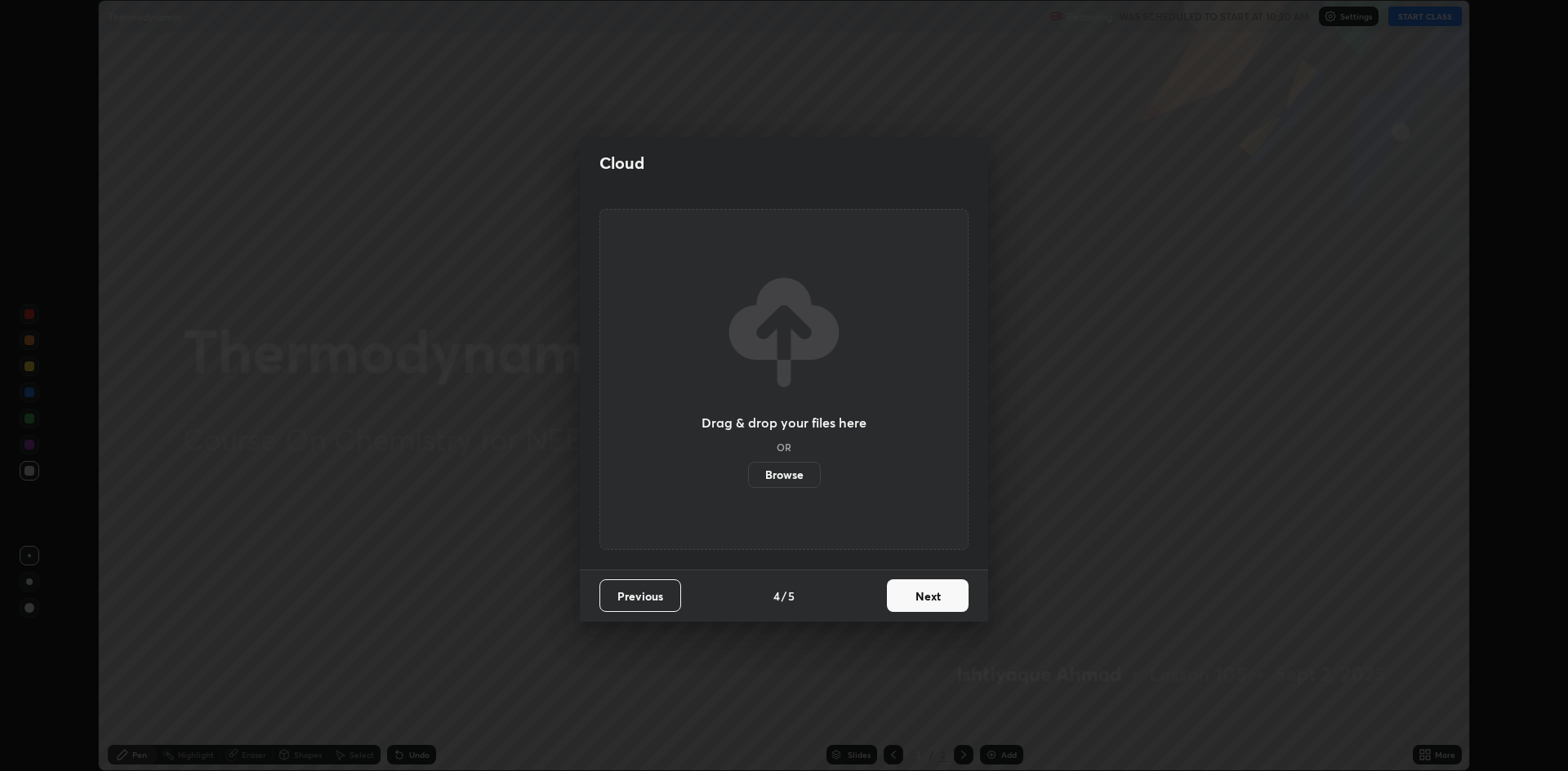
click at [927, 605] on button "Next" at bounding box center [928, 595] width 81 height 33
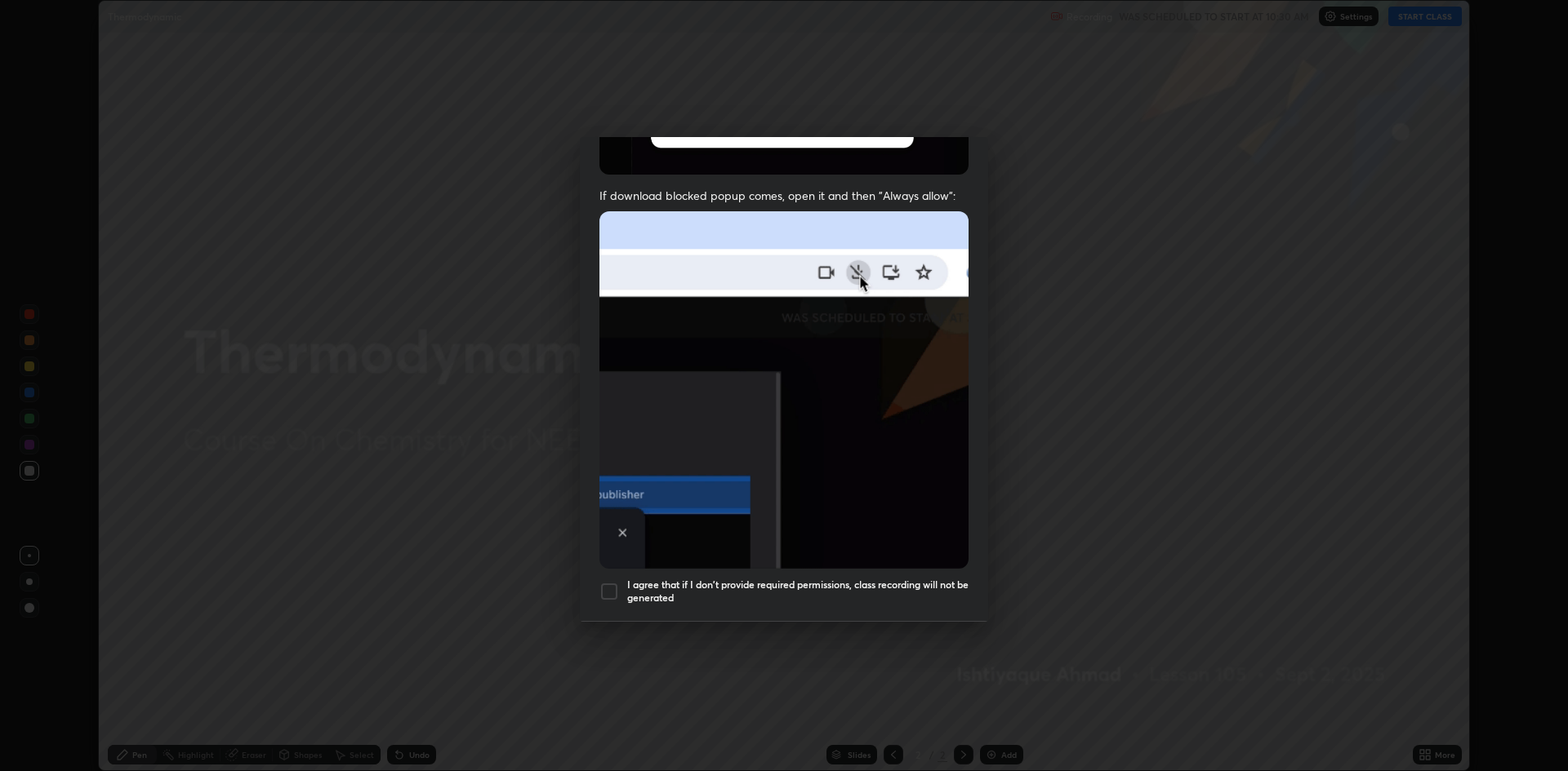
click at [613, 563] on div "Allow "Download multiple files" if prompted: If download blocked popup comes, o…" at bounding box center [784, 277] width 408 height 687
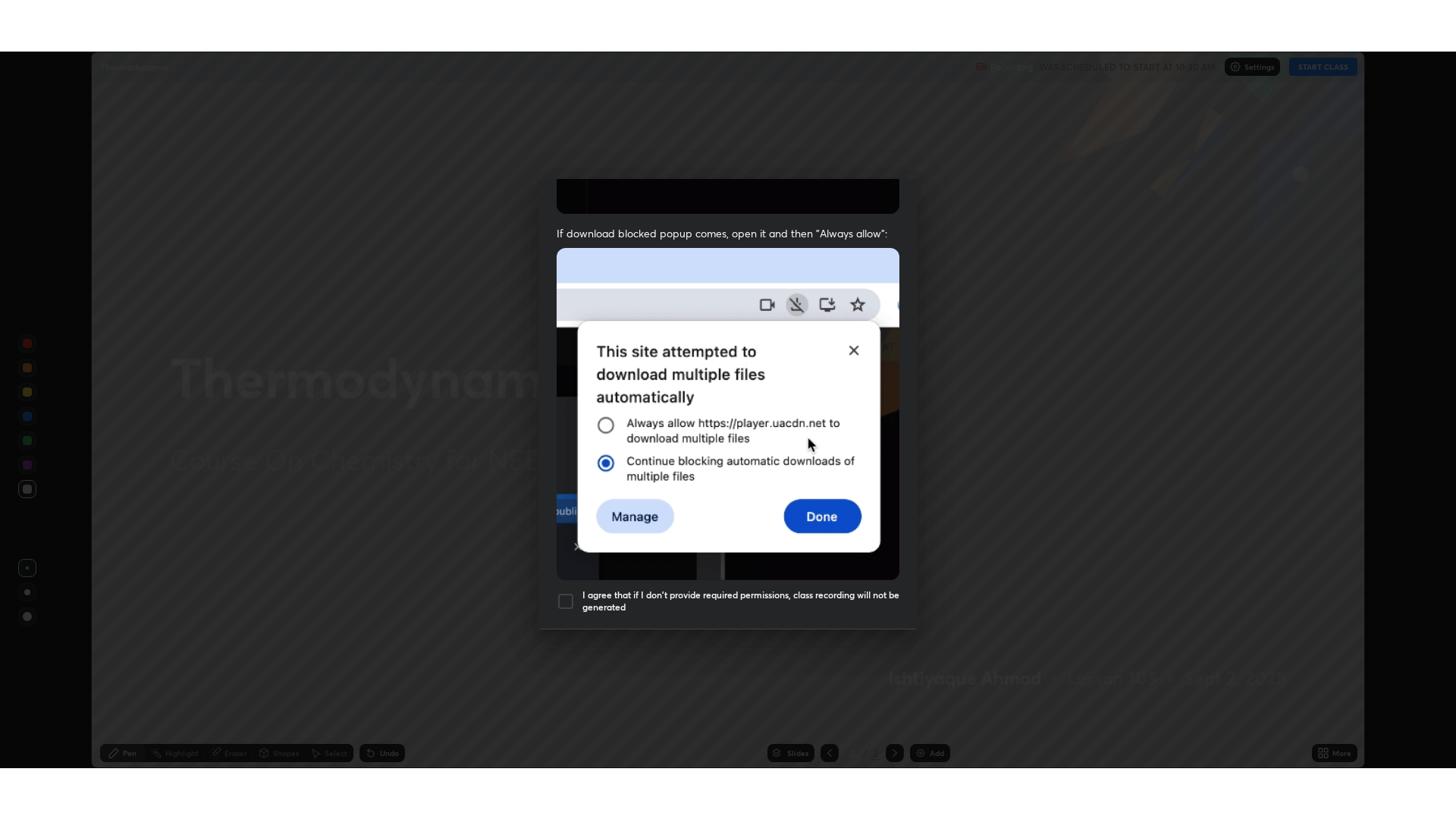
scroll to position [308, 0]
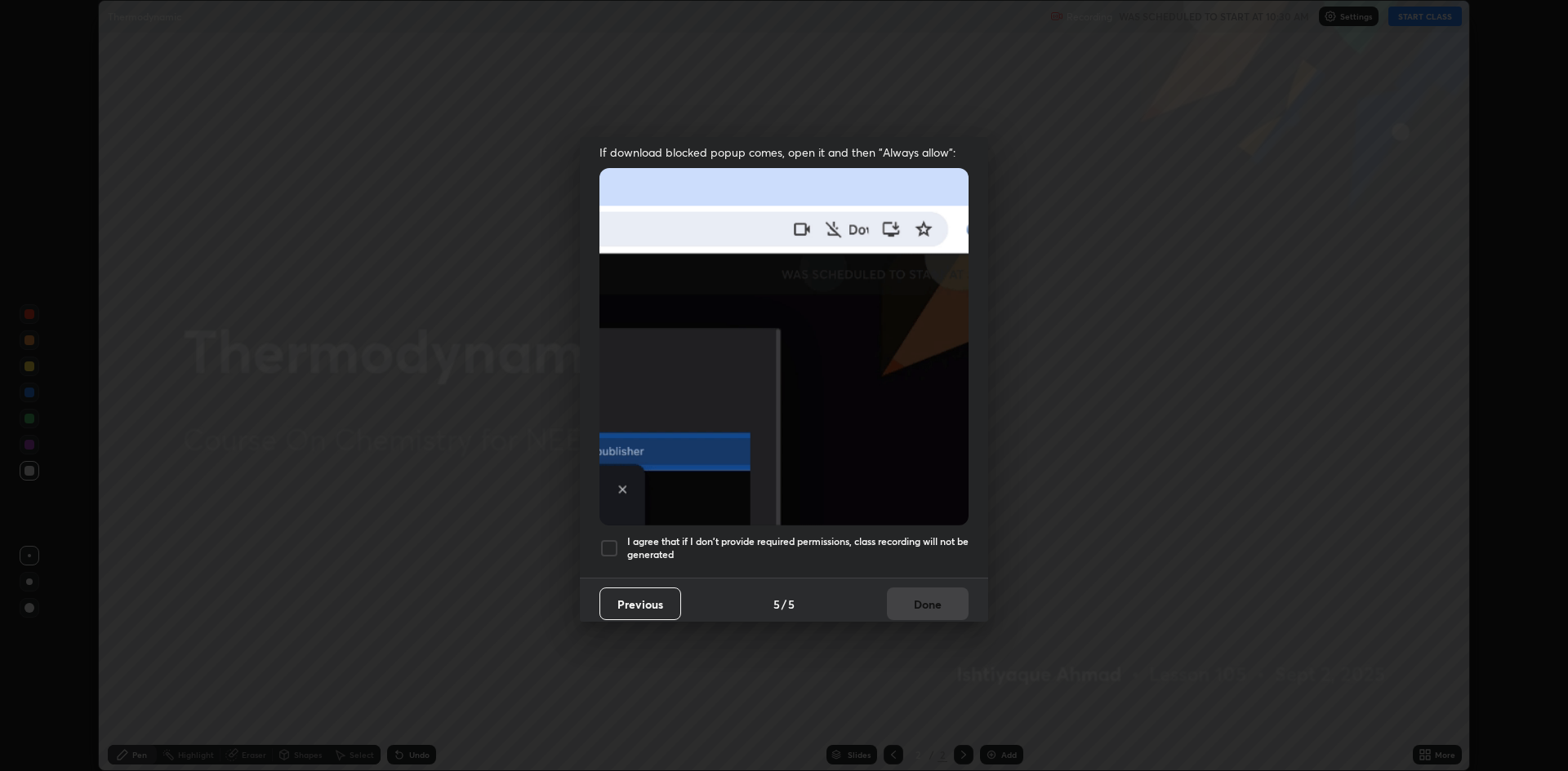
click at [610, 539] on div at bounding box center [609, 548] width 19 height 19
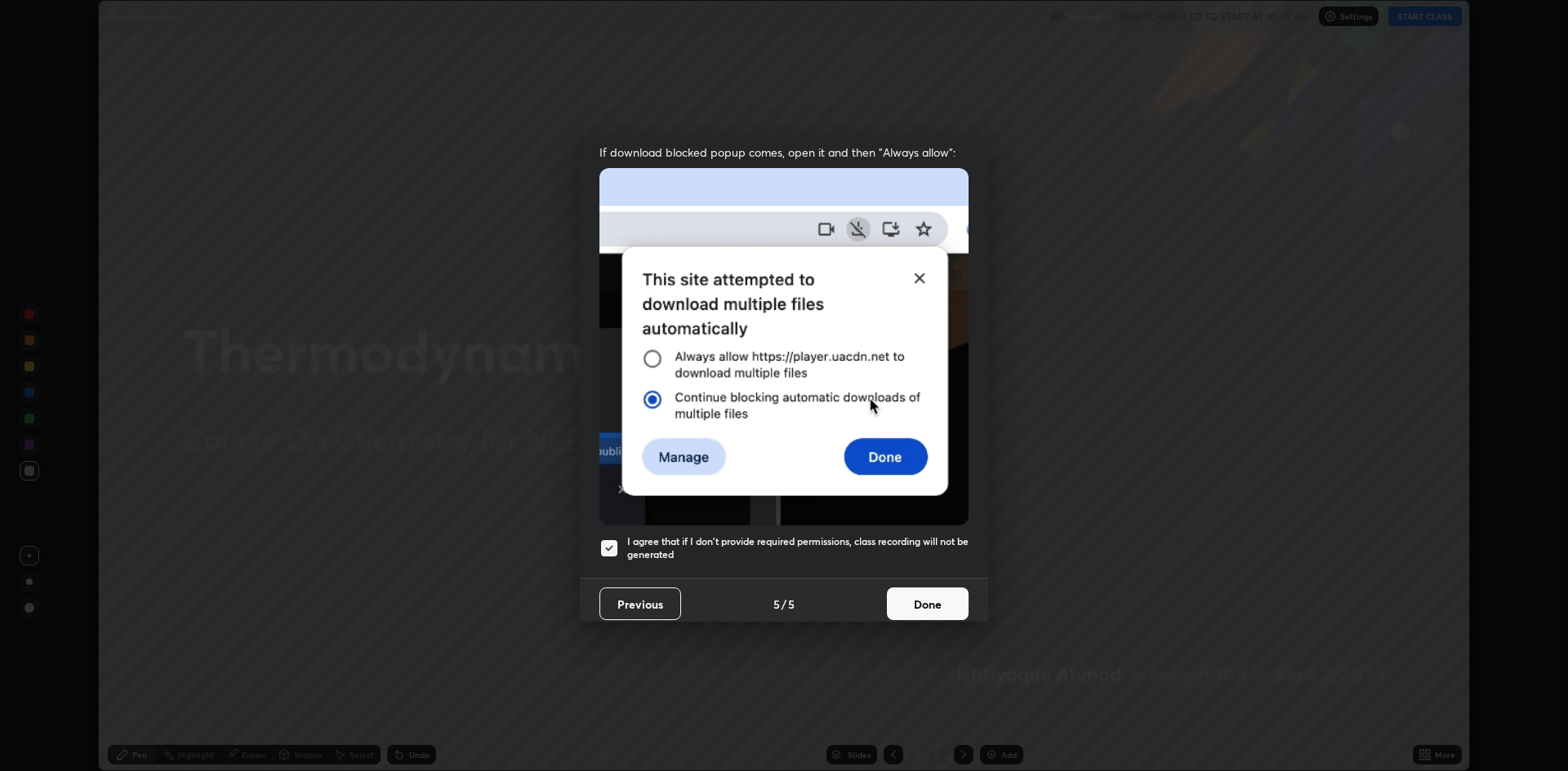
click at [939, 594] on button "Done" at bounding box center [928, 603] width 81 height 33
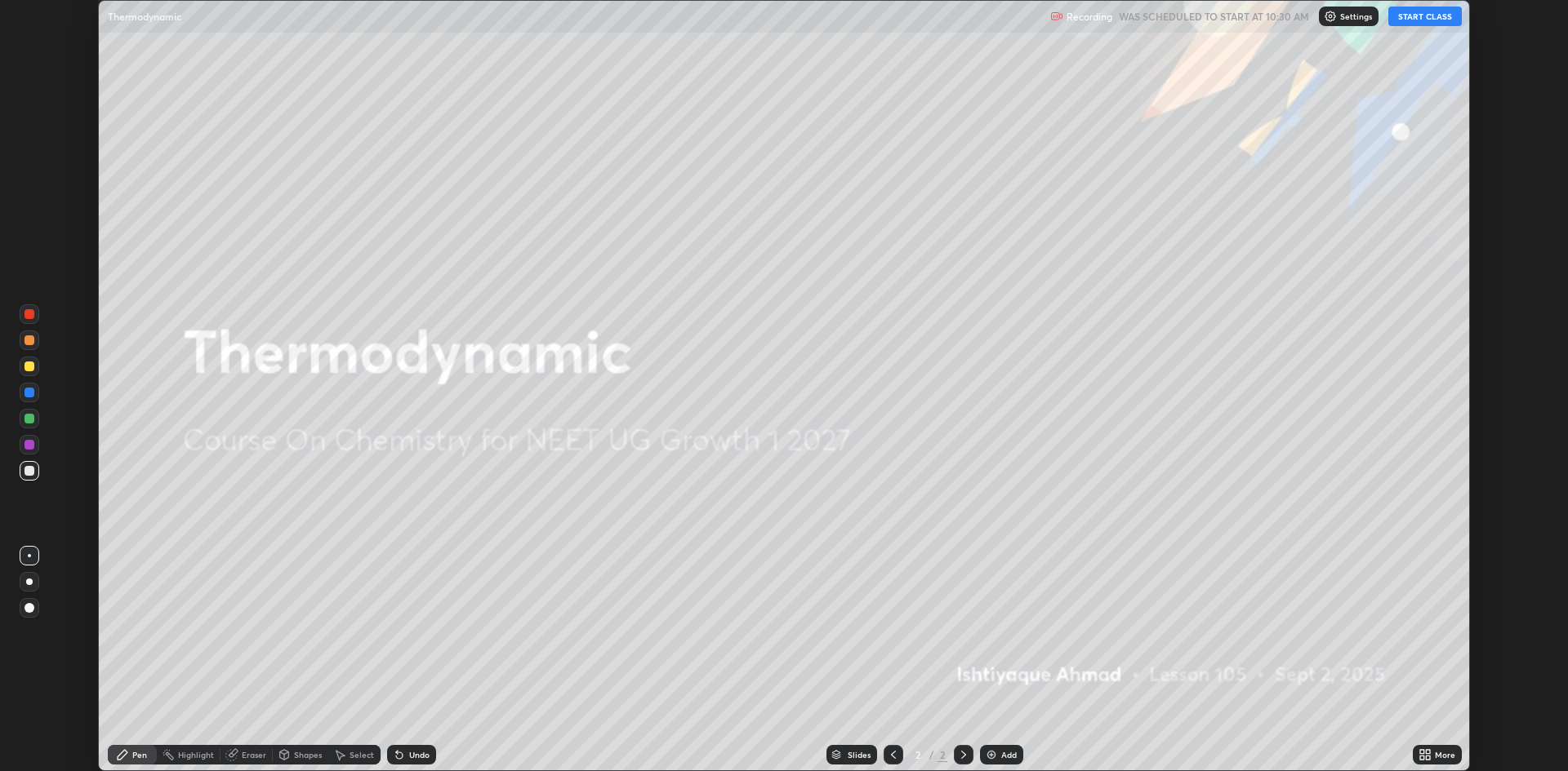
click at [1421, 21] on button "START CLASS" at bounding box center [1424, 16] width 73 height 19
click at [1007, 757] on div "Add" at bounding box center [1009, 754] width 16 height 8
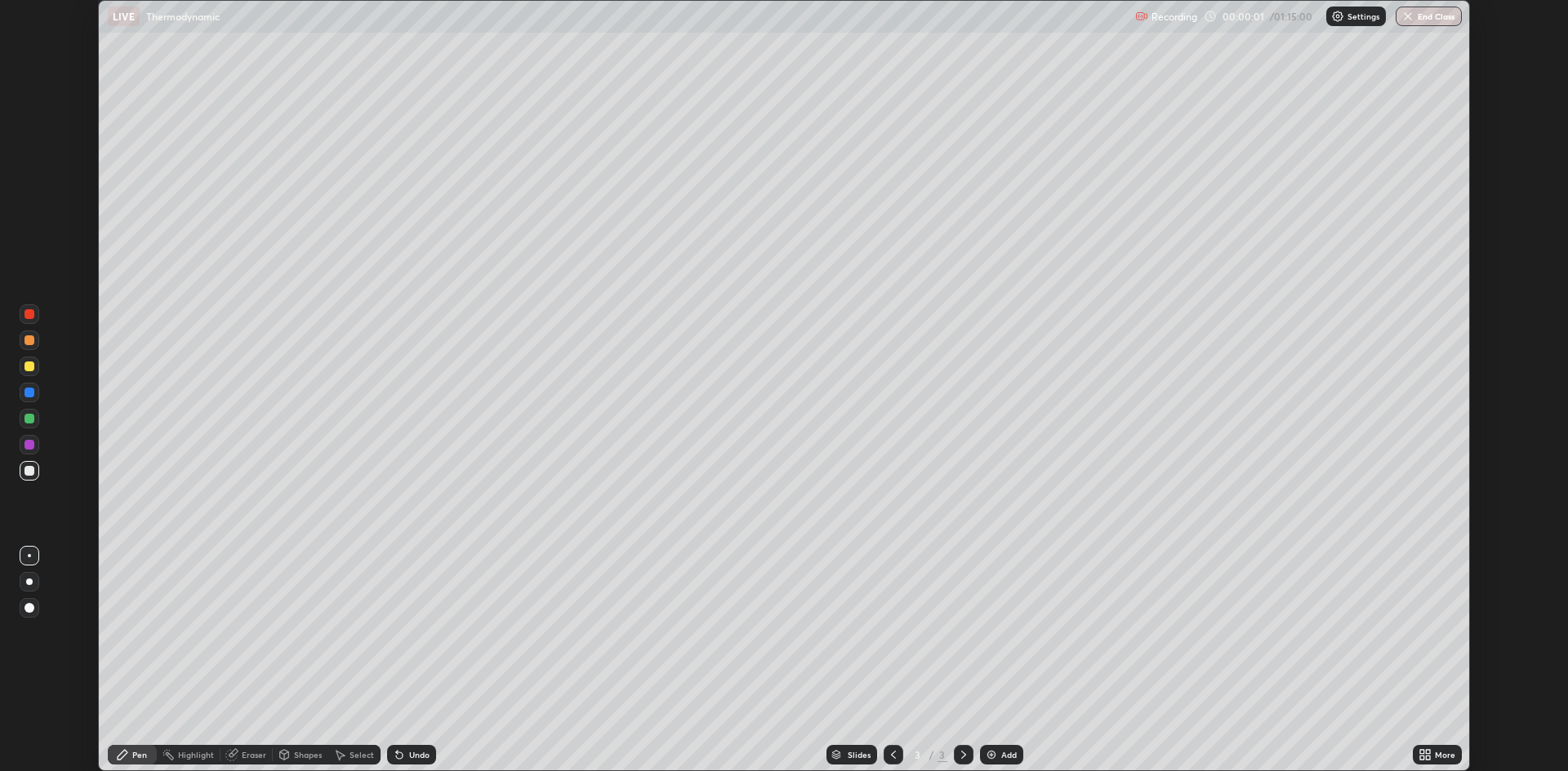
click at [1430, 757] on icon at bounding box center [1424, 755] width 13 height 13
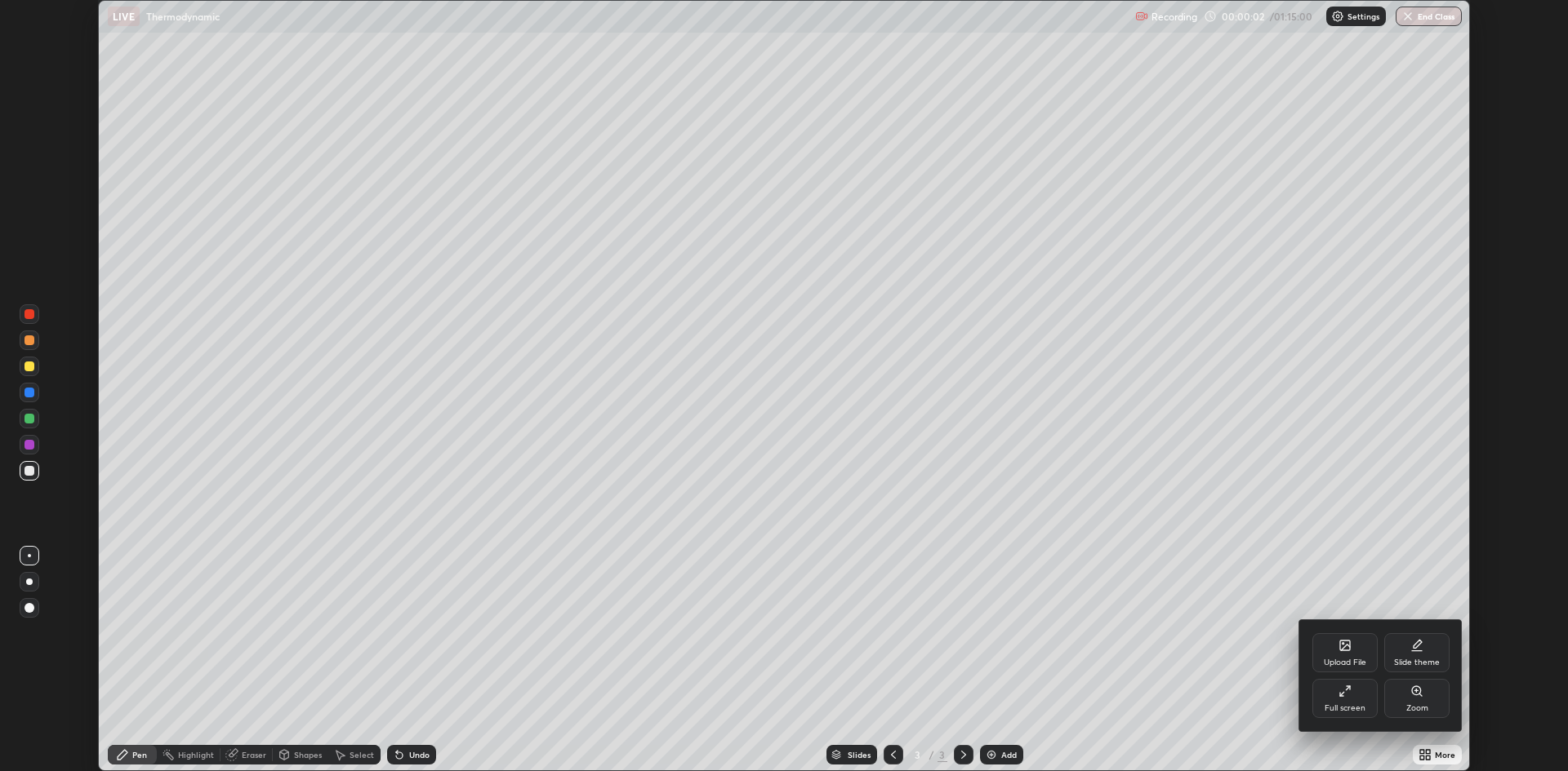
click at [1352, 699] on div "Full screen" at bounding box center [1345, 699] width 65 height 39
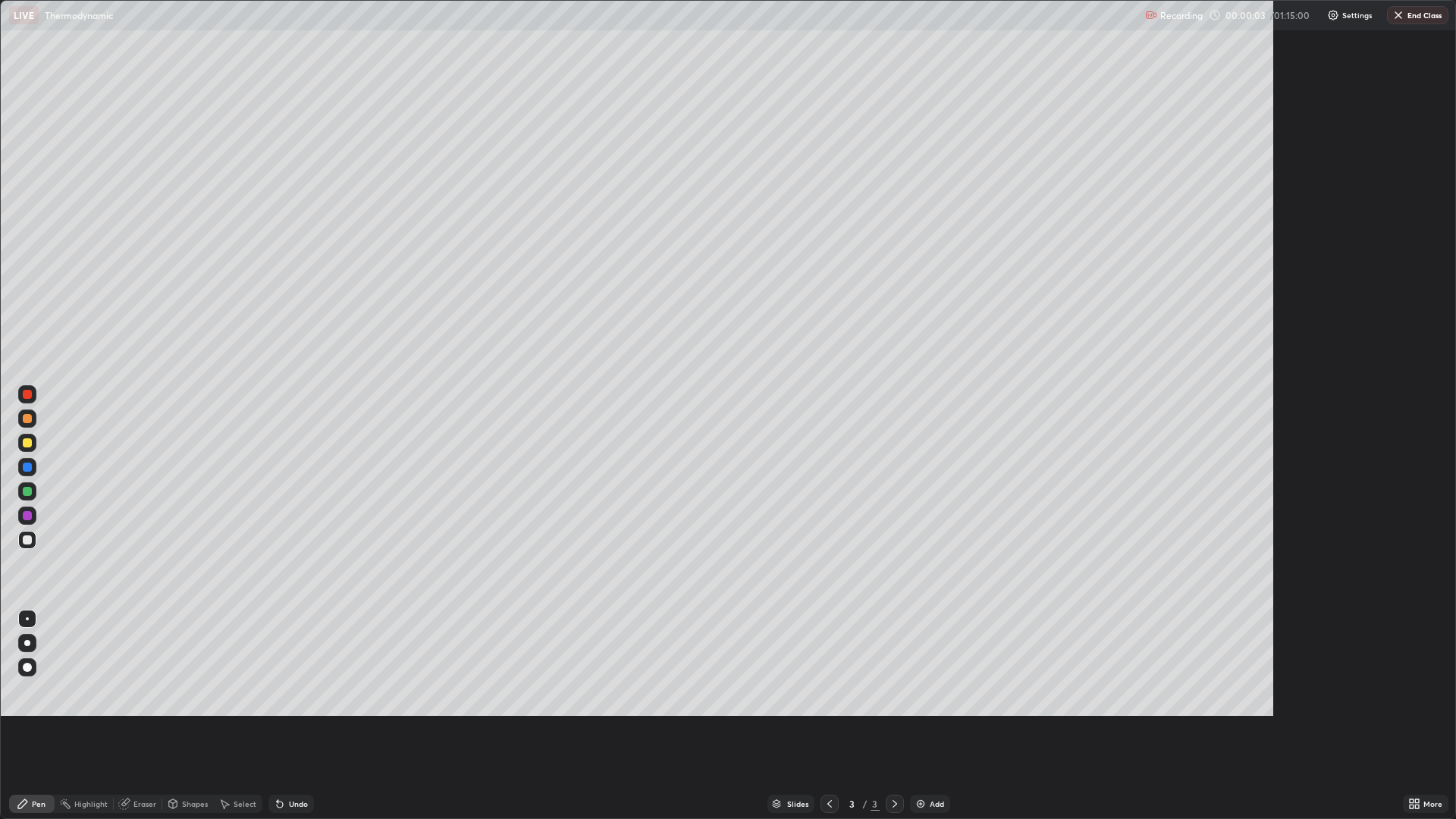
scroll to position [819, 1456]
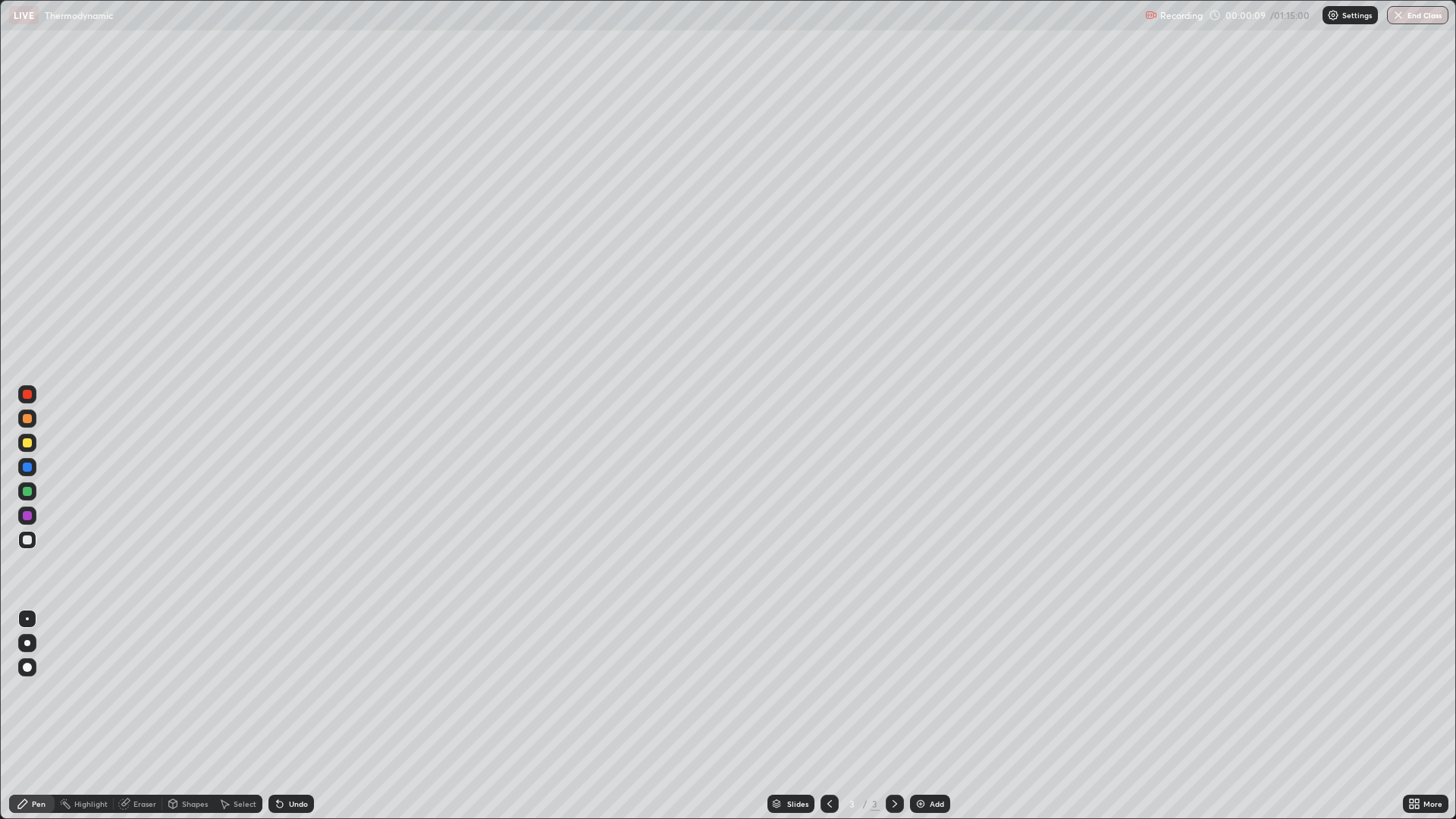
click at [30, 442] on div at bounding box center [27, 442] width 9 height 9
click at [135, 716] on div "Eraser" at bounding box center [138, 804] width 48 height 18
click at [48, 716] on div "Pen" at bounding box center [31, 804] width 45 height 18
click at [30, 495] on div at bounding box center [27, 491] width 9 height 9
click at [917, 716] on img at bounding box center [920, 803] width 12 height 12
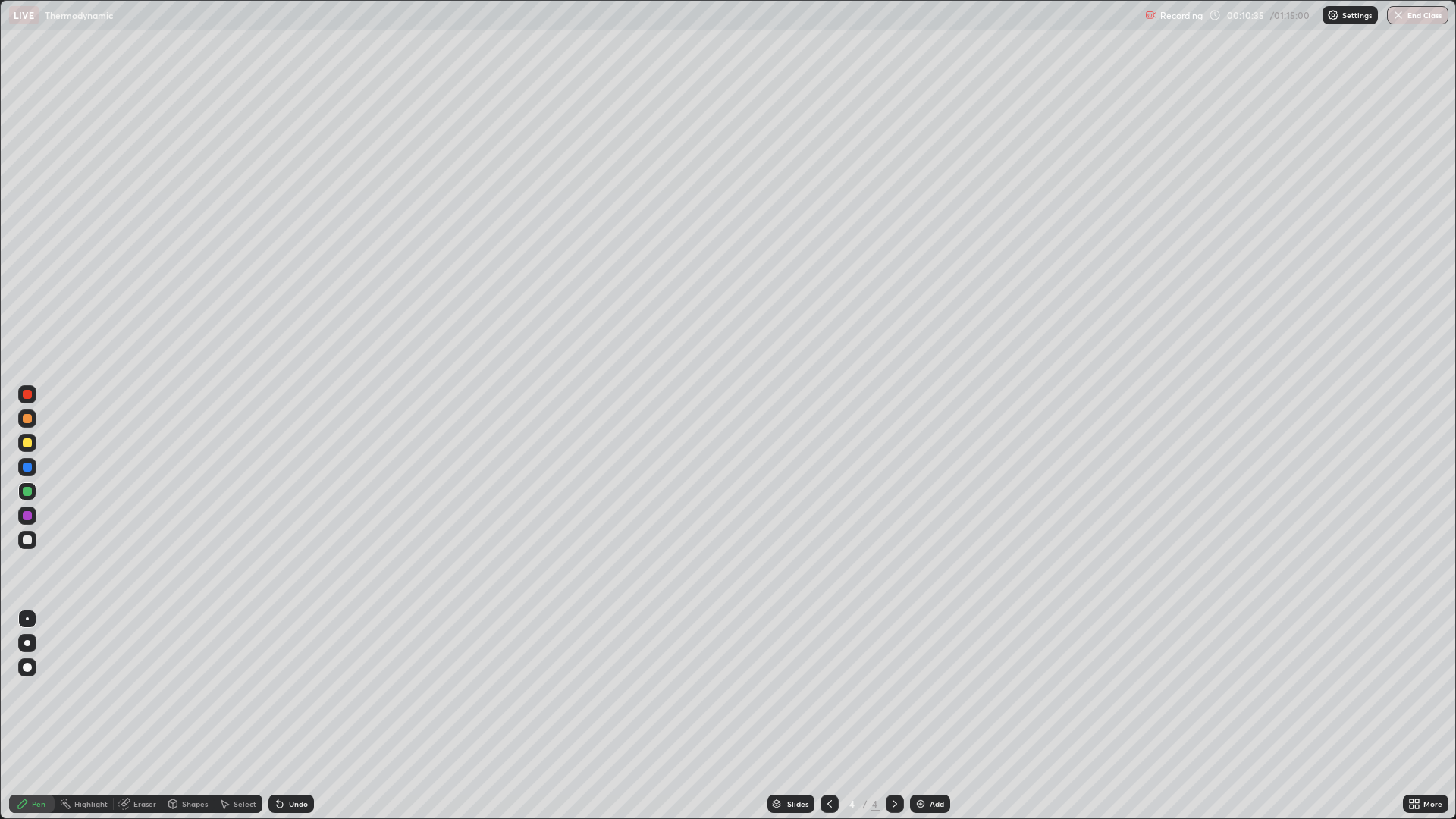
click at [27, 442] on div at bounding box center [27, 442] width 9 height 9
click at [140, 716] on div "Eraser" at bounding box center [138, 804] width 48 height 18
click at [29, 716] on icon at bounding box center [27, 728] width 12 height 12
click at [39, 716] on div "Pen" at bounding box center [31, 804] width 45 height 18
click at [29, 536] on div at bounding box center [27, 540] width 9 height 9
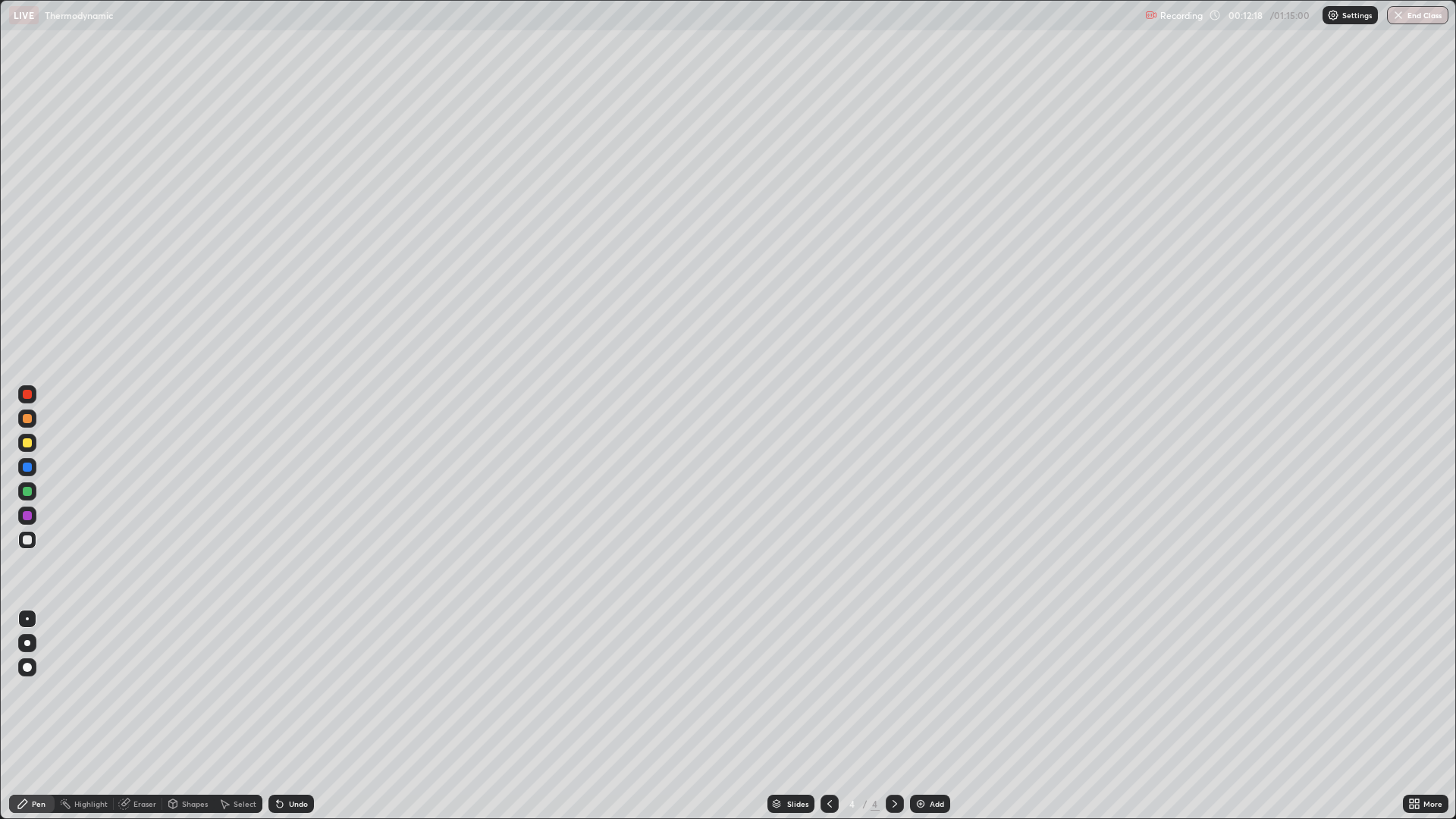
click at [135, 716] on div "Eraser" at bounding box center [145, 803] width 23 height 7
click at [27, 716] on icon at bounding box center [27, 728] width 12 height 12
click at [36, 716] on div "Pen" at bounding box center [39, 803] width 14 height 7
click at [30, 443] on div at bounding box center [27, 442] width 9 height 9
click at [920, 716] on img at bounding box center [920, 803] width 12 height 12
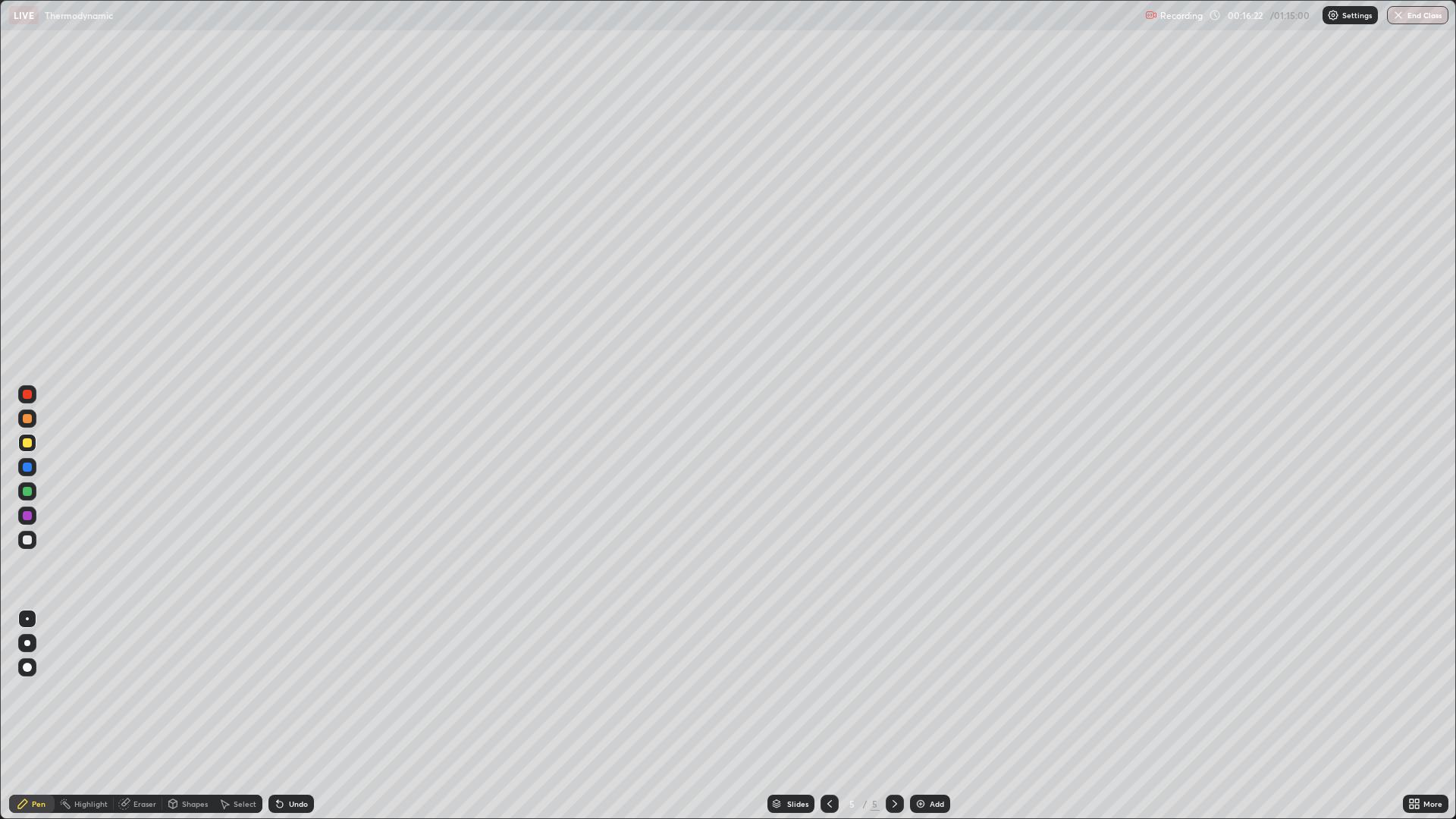
click at [28, 443] on div at bounding box center [27, 442] width 9 height 9
click at [136, 716] on div "Eraser" at bounding box center [145, 803] width 23 height 7
click at [30, 716] on icon at bounding box center [27, 728] width 12 height 12
click at [45, 716] on div "Pen" at bounding box center [31, 804] width 45 height 18
click at [930, 716] on div "Add" at bounding box center [937, 803] width 15 height 7
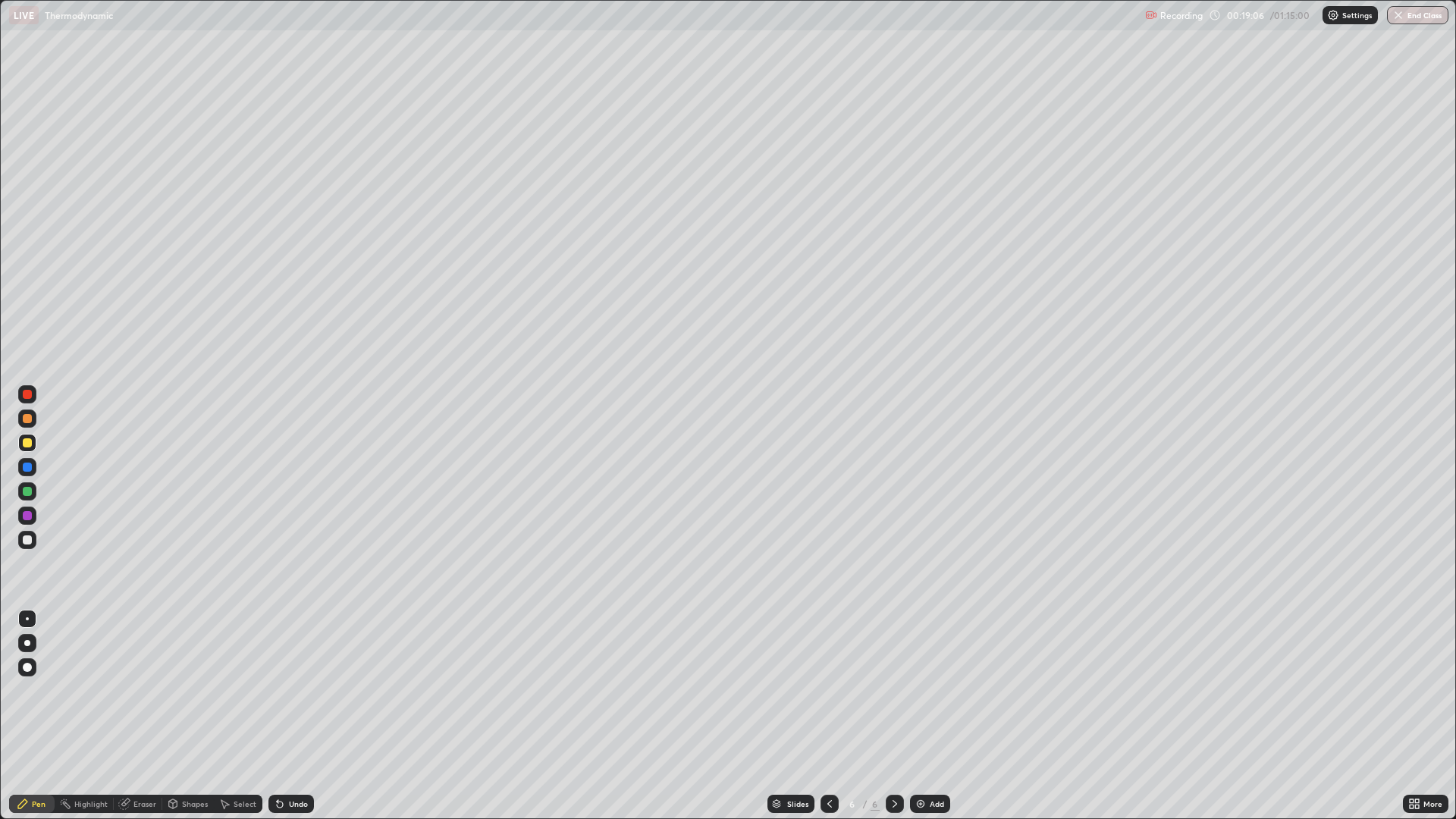
click at [830, 716] on icon at bounding box center [829, 803] width 12 height 12
click at [828, 716] on icon at bounding box center [829, 803] width 12 height 12
click at [893, 716] on icon at bounding box center [894, 803] width 12 height 12
click at [923, 716] on img at bounding box center [920, 803] width 12 height 12
click at [27, 444] on div at bounding box center [27, 442] width 9 height 9
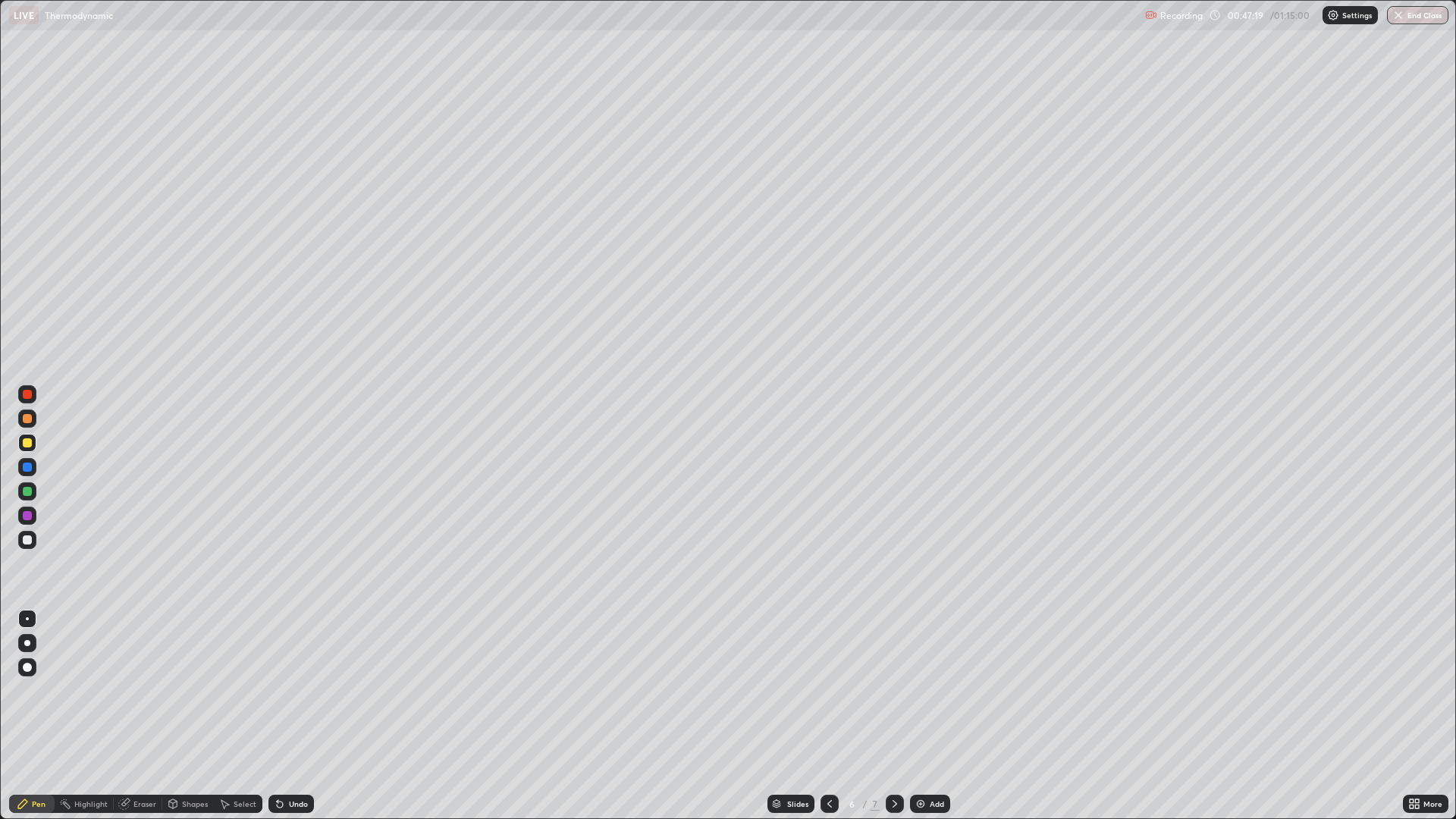
click at [929, 716] on div "Add" at bounding box center [937, 803] width 15 height 7
click at [28, 492] on div at bounding box center [27, 491] width 9 height 9
click at [28, 539] on div at bounding box center [27, 540] width 9 height 9
click at [29, 443] on div at bounding box center [27, 442] width 9 height 9
click at [137, 716] on div "Eraser" at bounding box center [145, 803] width 23 height 7
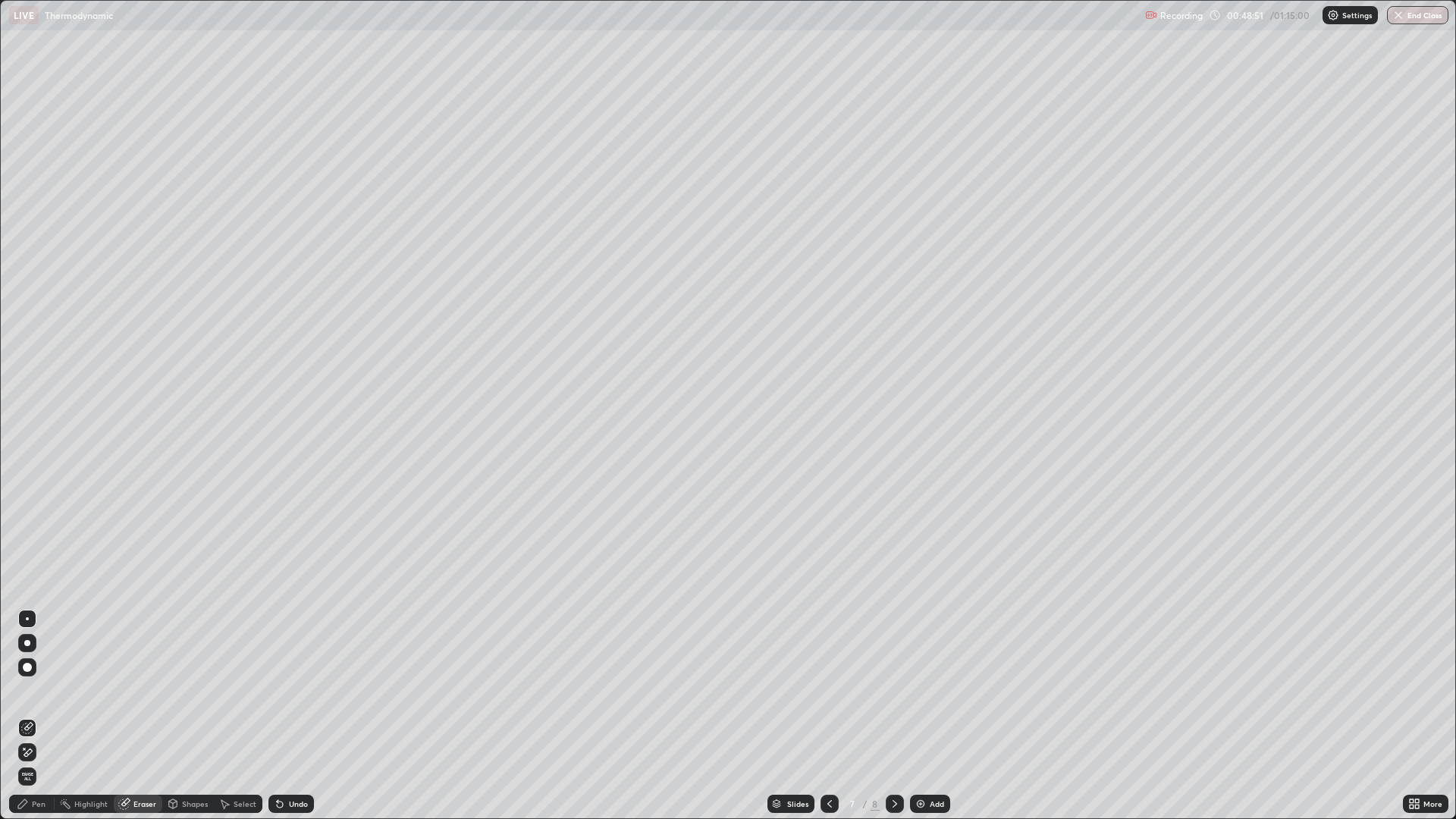
click at [30, 716] on icon at bounding box center [29, 726] width 8 height 7
click at [36, 716] on div "Pen" at bounding box center [39, 803] width 14 height 7
click at [30, 537] on div at bounding box center [27, 540] width 9 height 9
click at [31, 490] on div at bounding box center [27, 491] width 9 height 9
click at [144, 716] on div "Eraser" at bounding box center [145, 803] width 23 height 7
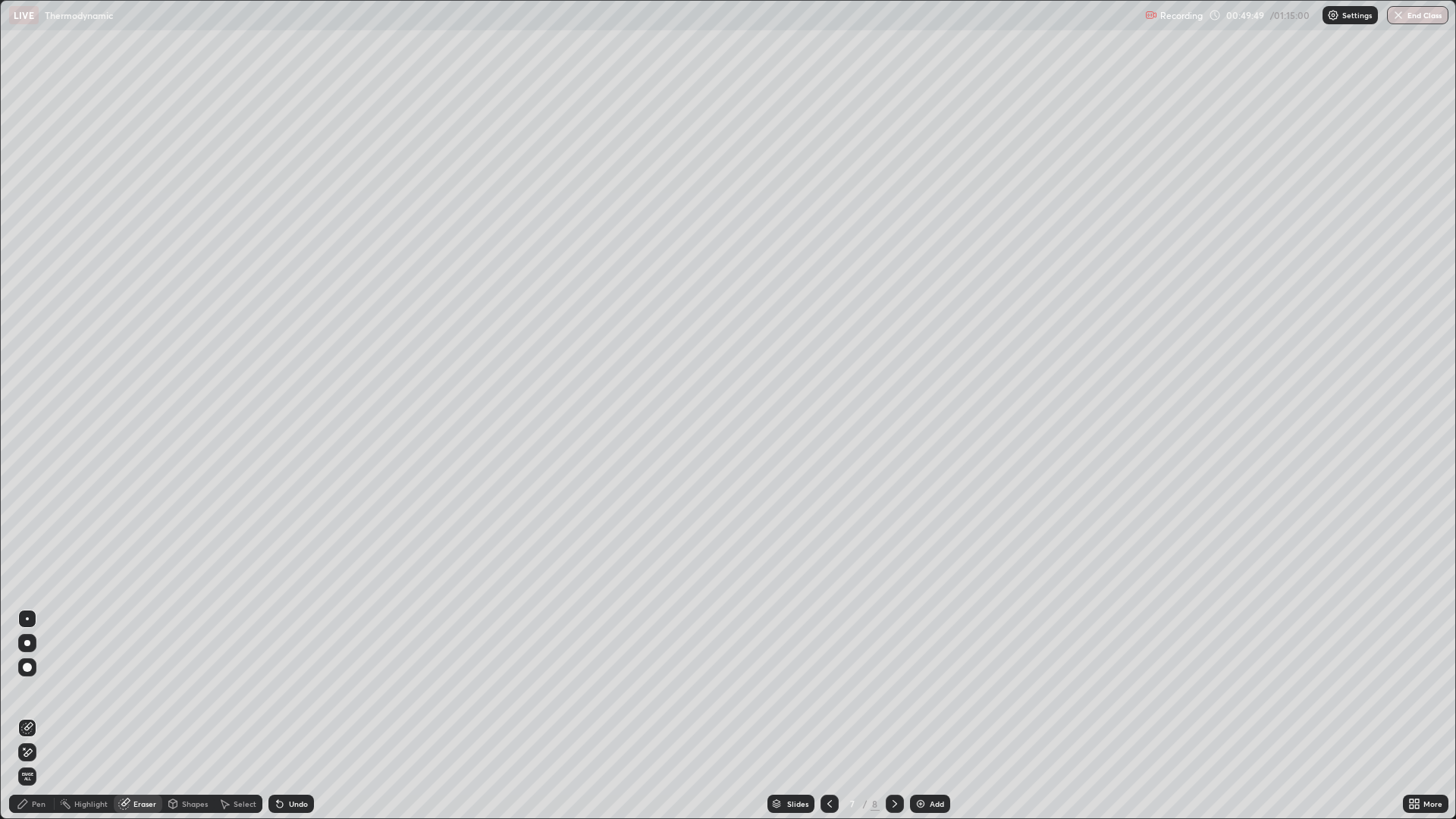
click at [43, 716] on div "Pen" at bounding box center [39, 803] width 14 height 7
click at [28, 540] on div at bounding box center [27, 540] width 9 height 9
click at [920, 716] on img at bounding box center [920, 803] width 12 height 12
click at [29, 539] on div at bounding box center [27, 540] width 9 height 9
click at [28, 492] on div at bounding box center [27, 491] width 9 height 9
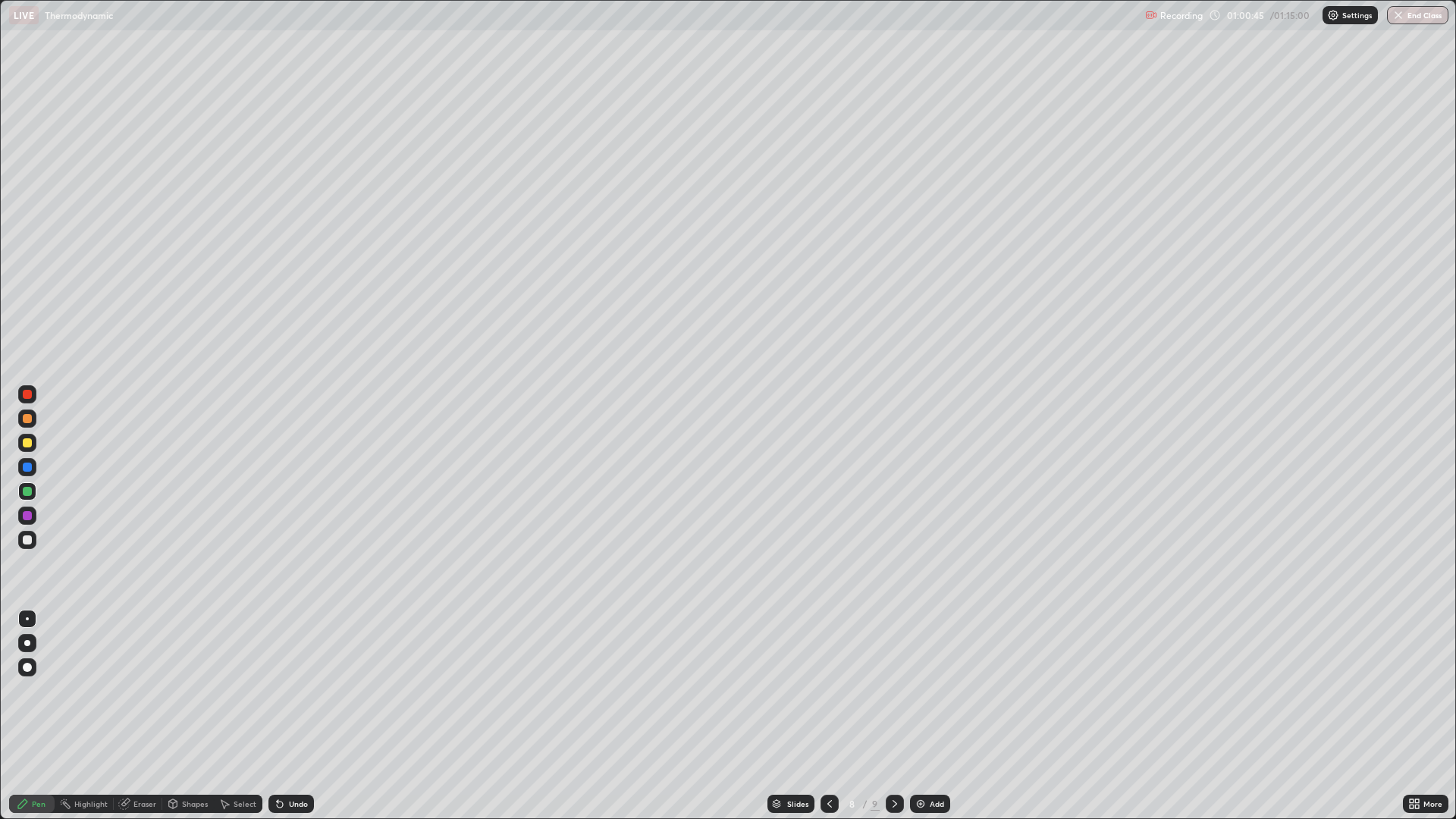
click at [22, 443] on div at bounding box center [27, 443] width 18 height 18
click at [934, 716] on div "Add" at bounding box center [937, 803] width 15 height 7
click at [828, 716] on icon at bounding box center [828, 803] width 5 height 7
click at [834, 716] on div at bounding box center [828, 804] width 18 height 18
click at [894, 716] on icon at bounding box center [895, 803] width 5 height 7
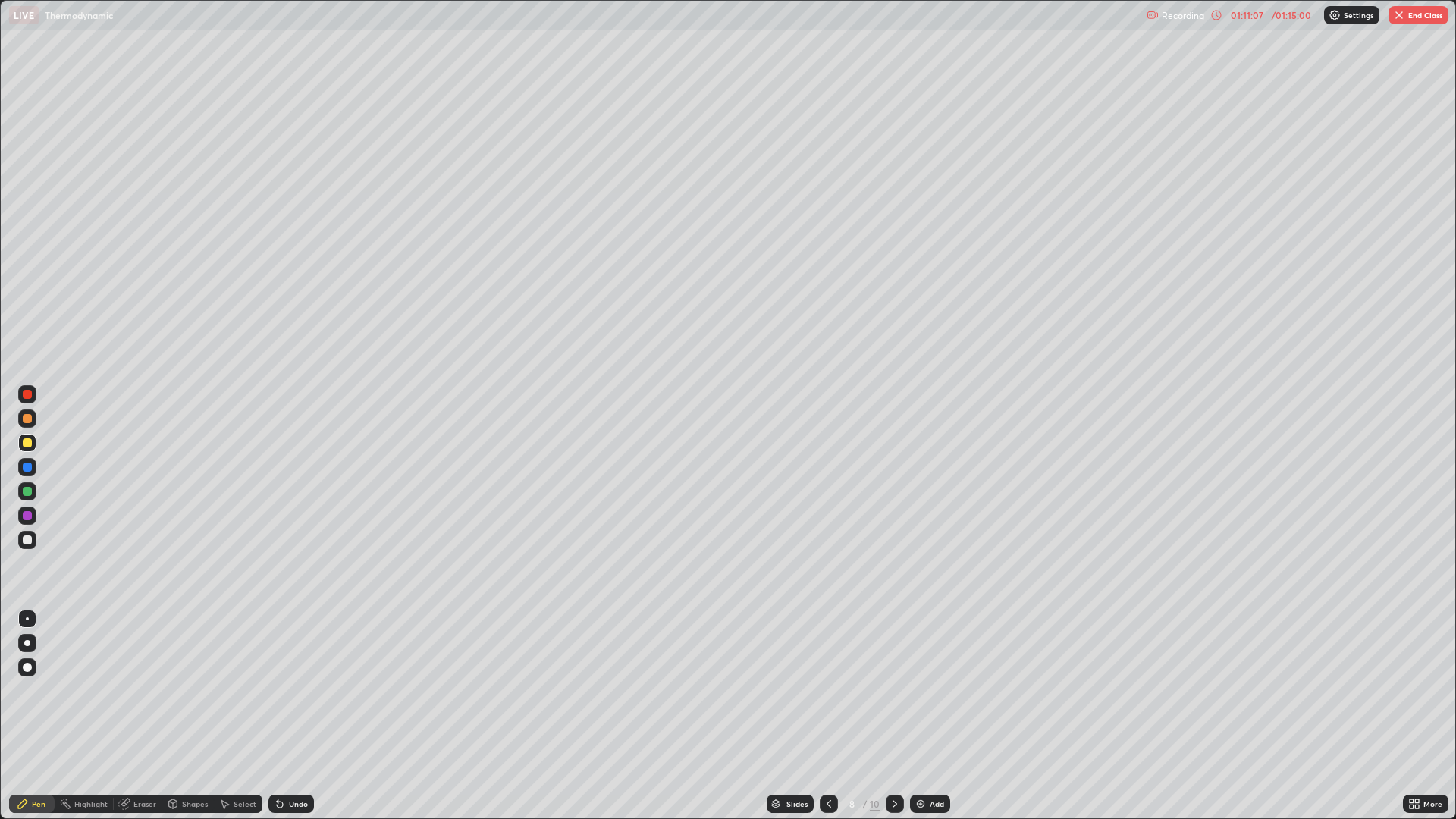
click at [1417, 17] on button "End Class" at bounding box center [1417, 15] width 60 height 18
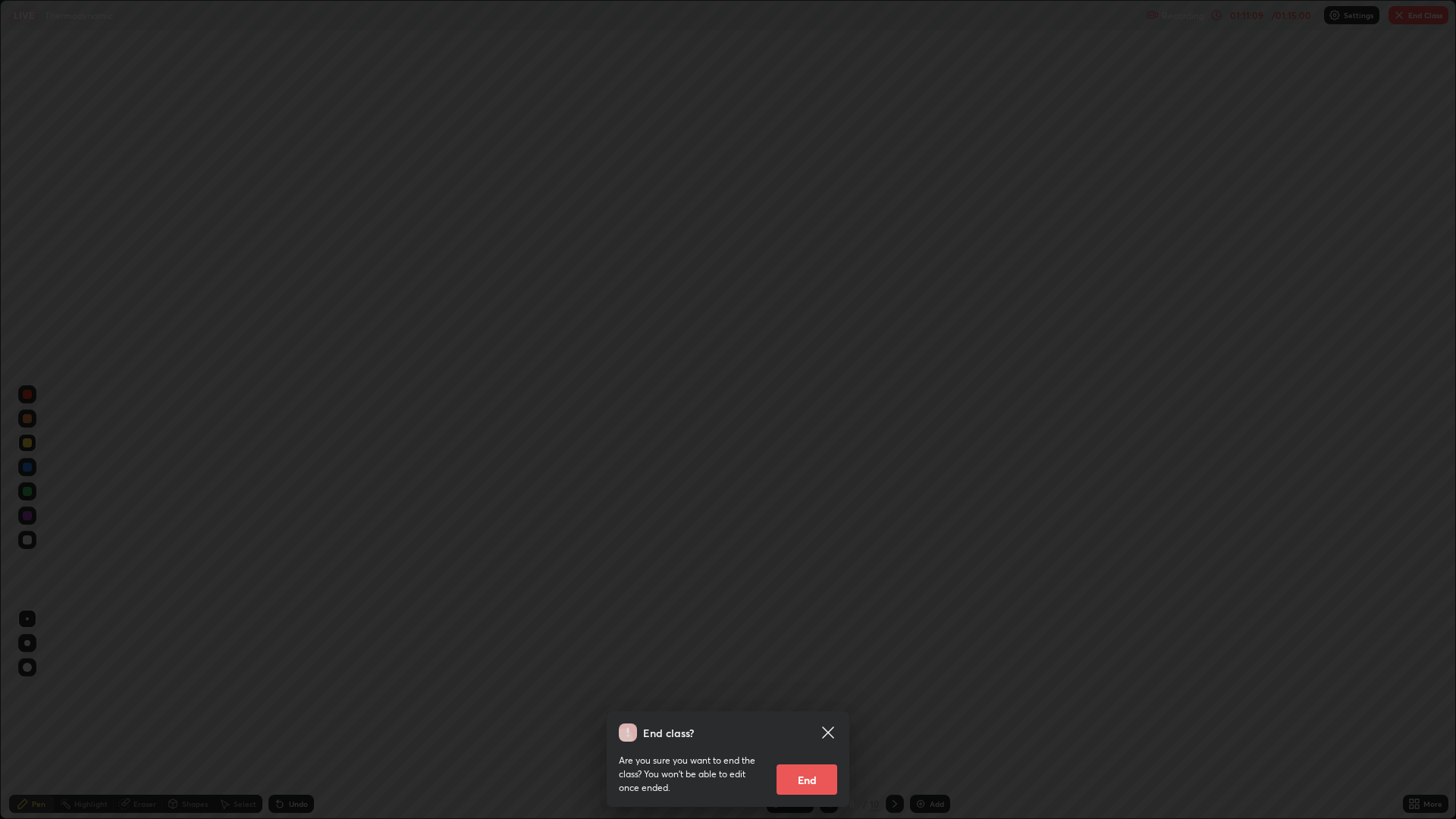
click at [819, 716] on button "End" at bounding box center [806, 780] width 61 height 30
